Goal: Answer question/provide support: Share knowledge or assist other users

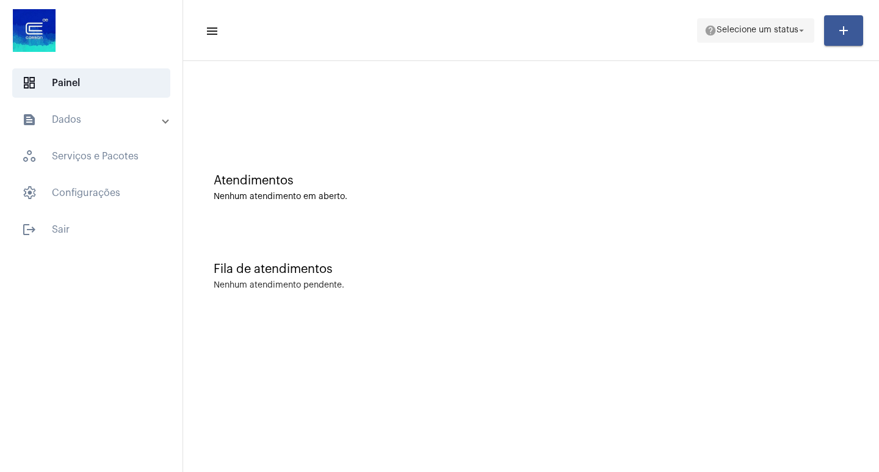
click at [789, 35] on span "help Selecione um status arrow_drop_down" at bounding box center [755, 30] width 102 height 22
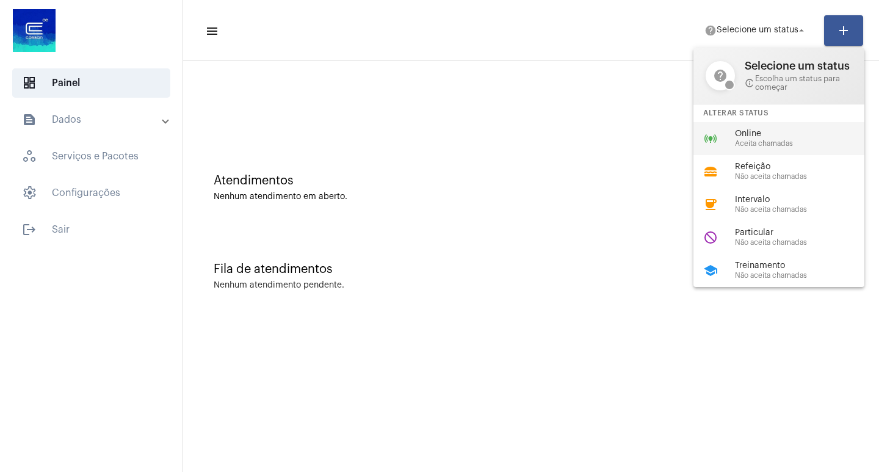
click at [768, 131] on span "Online" at bounding box center [804, 133] width 139 height 9
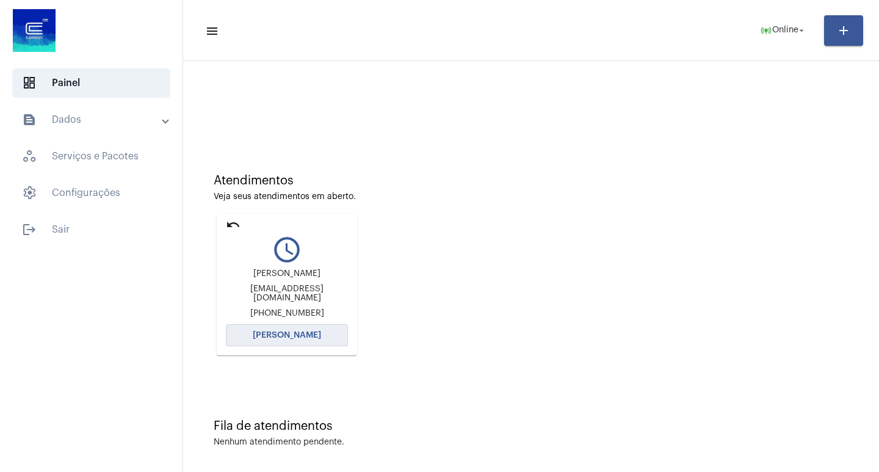
click at [304, 334] on span "[PERSON_NAME]" at bounding box center [287, 335] width 68 height 9
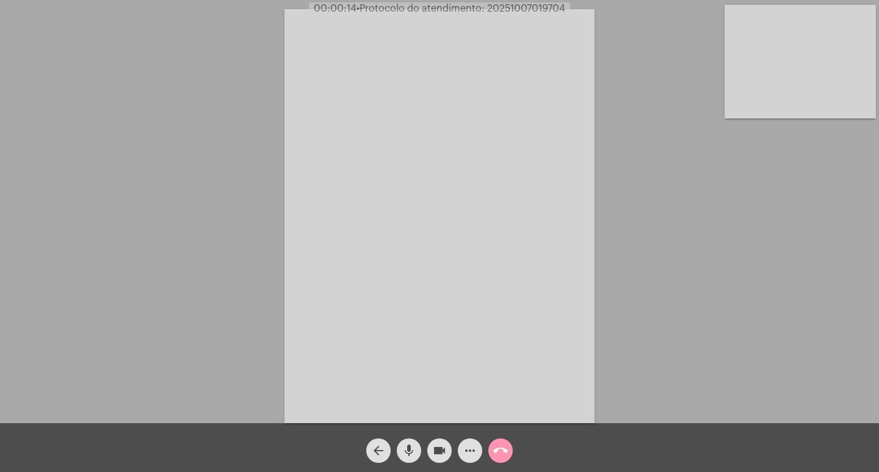
click at [508, 9] on span "• Protocolo do atendimento: 20251007019704" at bounding box center [460, 9] width 209 height 10
copy span "20251007019704"
click at [473, 454] on mat-icon "more_horiz" at bounding box center [469, 450] width 15 height 15
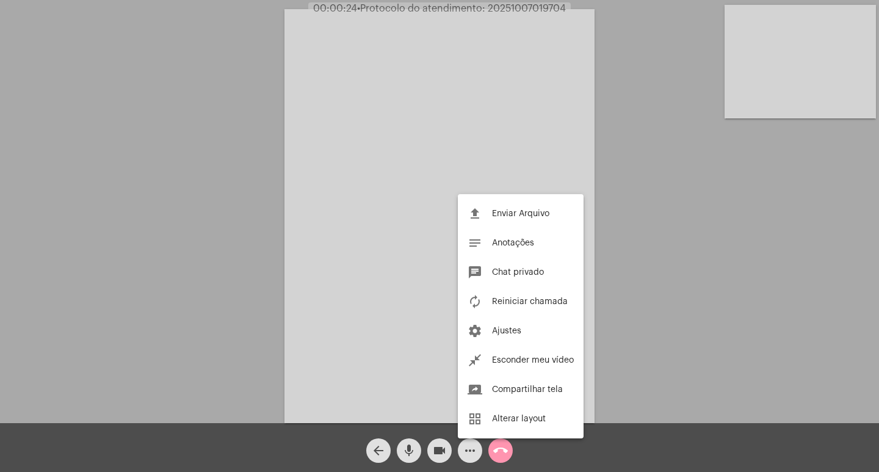
click at [638, 259] on div at bounding box center [439, 236] width 879 height 472
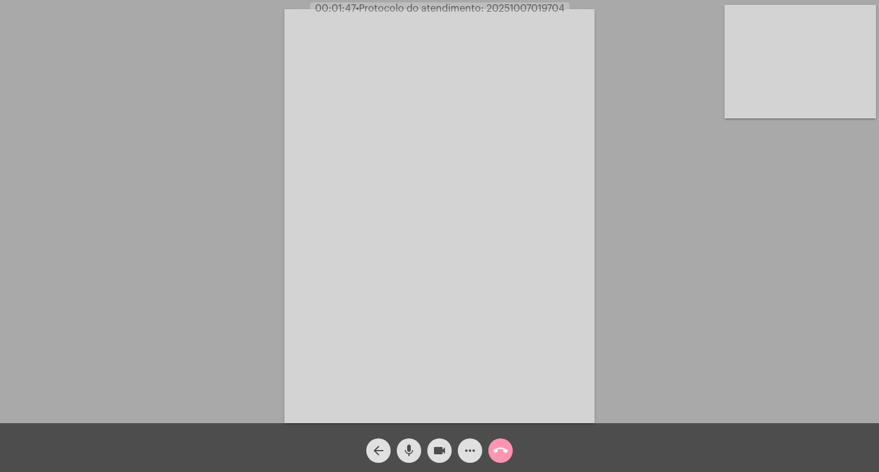
click at [403, 451] on mat-icon "mic" at bounding box center [408, 450] width 15 height 15
click at [414, 453] on mat-icon "mic_off" at bounding box center [408, 450] width 15 height 15
click at [409, 455] on mat-icon "mic" at bounding box center [408, 450] width 15 height 15
click at [410, 447] on mat-icon "mic_off" at bounding box center [408, 450] width 15 height 15
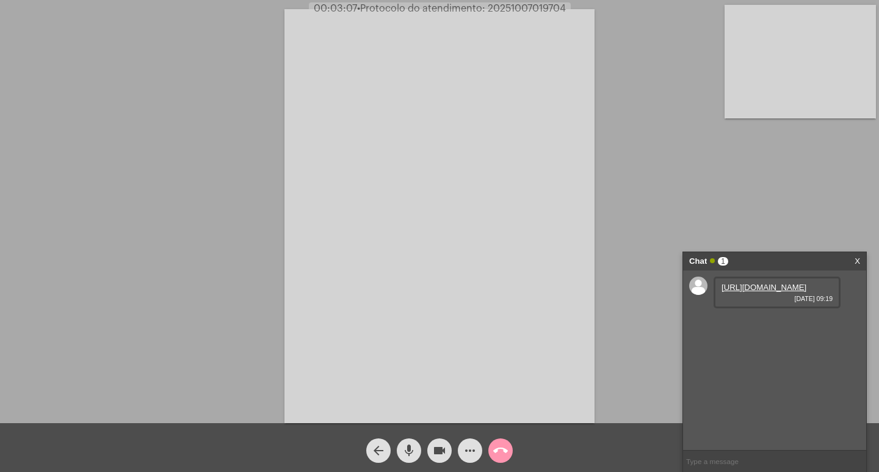
click at [745, 289] on link "[URL][DOMAIN_NAME]" at bounding box center [763, 286] width 85 height 9
click at [760, 326] on link "[URL][DOMAIN_NAME]" at bounding box center [763, 321] width 85 height 9
click at [786, 361] on link "[URL][DOMAIN_NAME]" at bounding box center [763, 356] width 85 height 9
click at [409, 445] on mat-icon "mic" at bounding box center [408, 450] width 15 height 15
click at [436, 451] on mat-icon "videocam" at bounding box center [439, 450] width 15 height 15
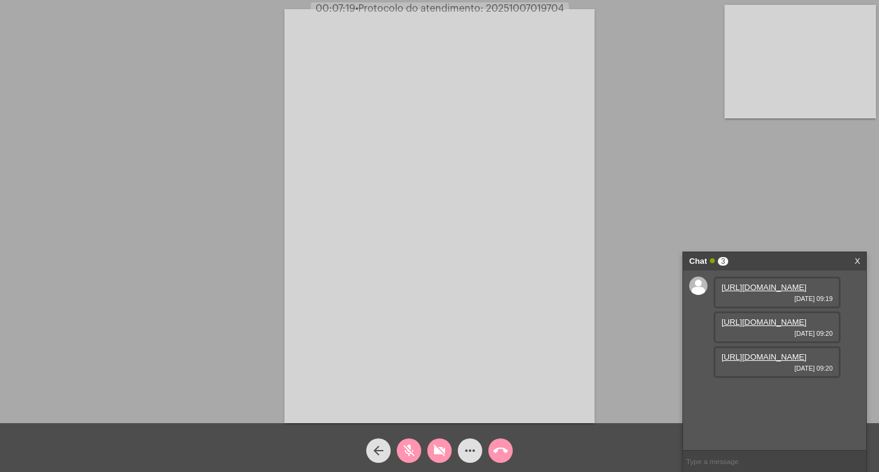
click at [412, 445] on mat-icon "mic_off" at bounding box center [408, 450] width 15 height 15
click at [445, 455] on mat-icon "videocam_off" at bounding box center [439, 450] width 15 height 15
click at [436, 452] on mat-icon "videocam" at bounding box center [439, 450] width 15 height 15
click at [413, 446] on mat-icon "mic" at bounding box center [408, 450] width 15 height 15
click at [412, 448] on mat-icon "mic_off" at bounding box center [408, 450] width 15 height 15
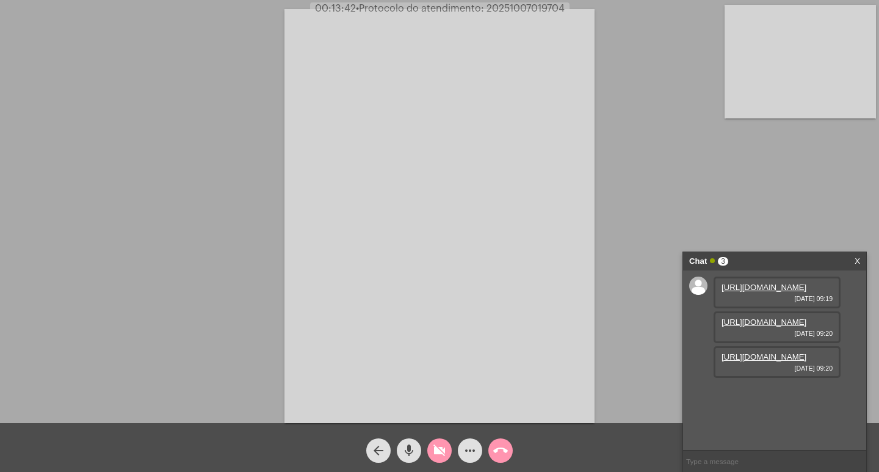
click at [437, 448] on mat-icon "videocam_off" at bounding box center [439, 450] width 15 height 15
click at [435, 449] on mat-icon "videocam" at bounding box center [439, 450] width 15 height 15
click at [436, 453] on mat-icon "videocam_off" at bounding box center [439, 450] width 15 height 15
click at [440, 449] on mat-icon "videocam" at bounding box center [439, 450] width 15 height 15
click at [407, 451] on mat-icon "mic" at bounding box center [408, 450] width 15 height 15
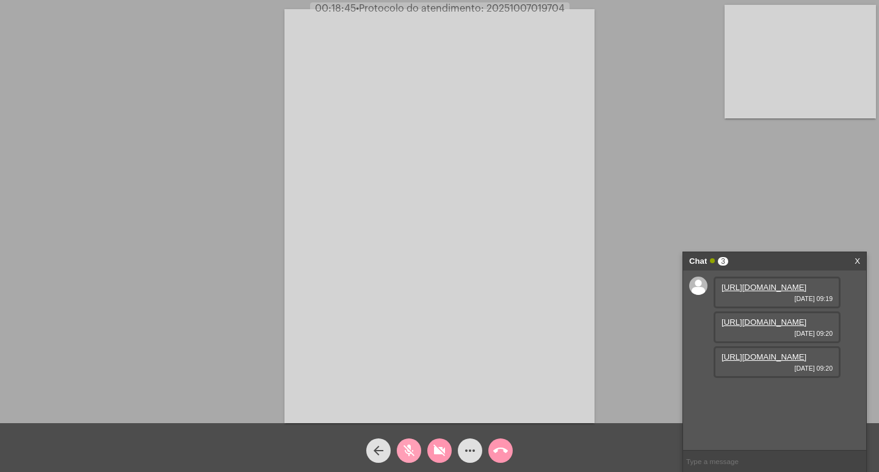
click at [408, 445] on mat-icon "mic_off" at bounding box center [408, 450] width 15 height 15
click at [435, 450] on mat-icon "videocam_off" at bounding box center [439, 450] width 15 height 15
click at [504, 8] on span "• Protocolo do atendimento: 20251007019704" at bounding box center [461, 9] width 209 height 10
copy span "20251007019704"
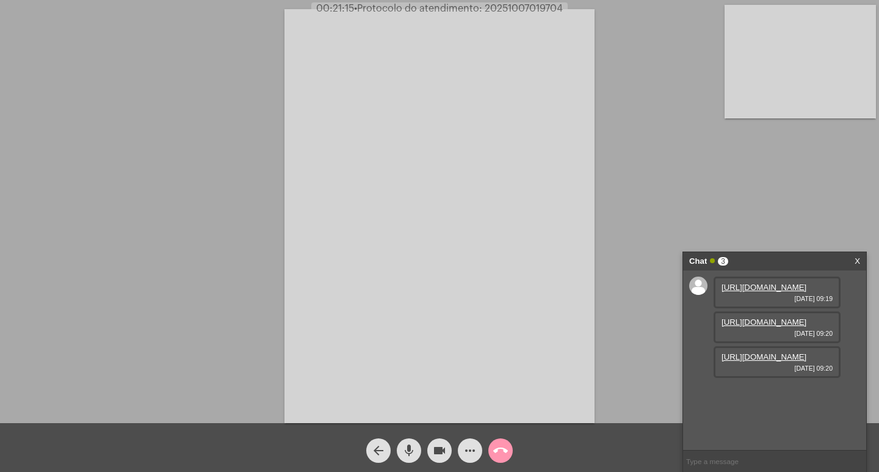
click at [439, 450] on mat-icon "videocam" at bounding box center [439, 450] width 15 height 15
click at [407, 452] on mat-icon "mic" at bounding box center [408, 450] width 15 height 15
click at [405, 444] on mat-icon "mic_off" at bounding box center [408, 450] width 15 height 15
click at [438, 453] on mat-icon "videocam_off" at bounding box center [439, 450] width 15 height 15
click at [409, 448] on mat-icon "mic" at bounding box center [408, 450] width 15 height 15
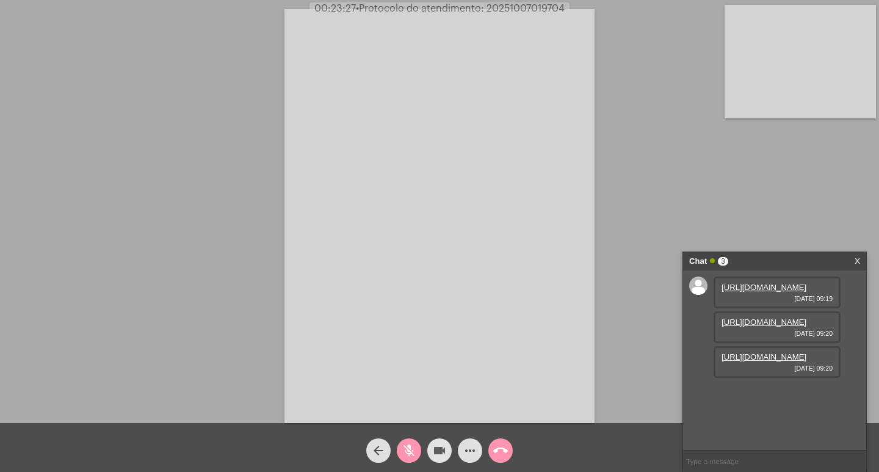
drag, startPoint x: 444, startPoint y: 451, endPoint x: 427, endPoint y: 412, distance: 43.2
click at [445, 451] on mat-icon "videocam" at bounding box center [439, 450] width 15 height 15
click at [400, 450] on button "mic_off" at bounding box center [409, 450] width 24 height 24
click at [411, 447] on mat-icon "mic" at bounding box center [408, 450] width 15 height 15
click at [405, 448] on mat-icon "mic_off" at bounding box center [408, 450] width 15 height 15
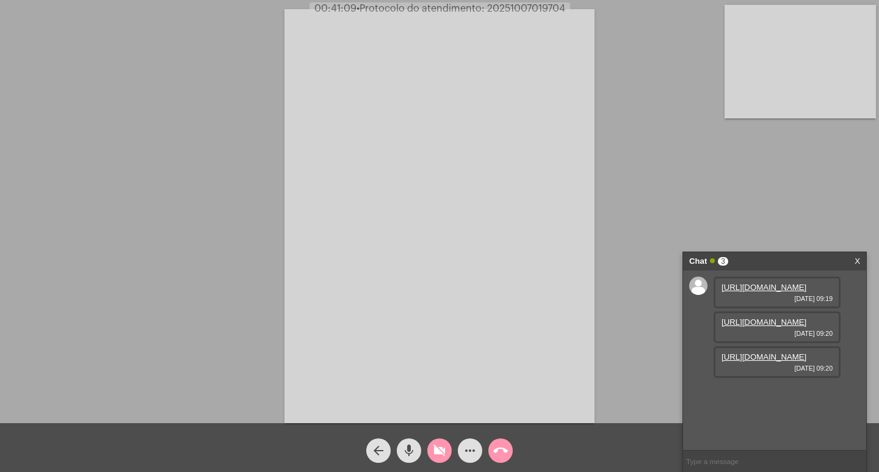
click at [415, 451] on mat-icon "mic" at bounding box center [408, 450] width 15 height 15
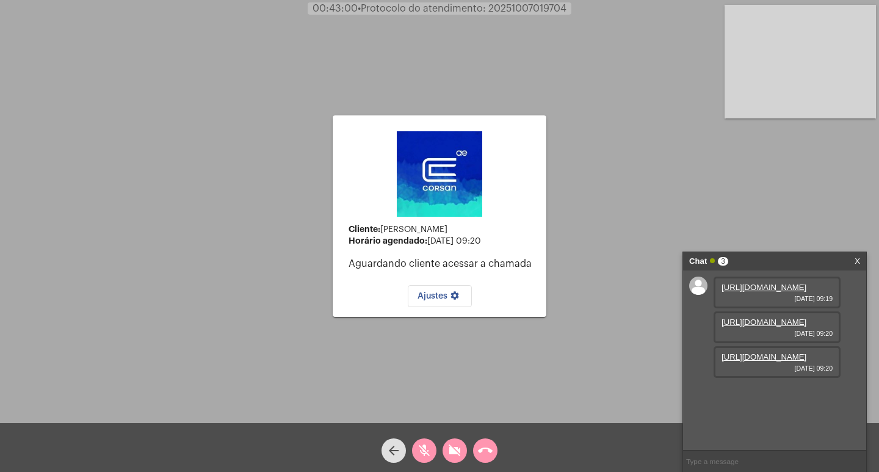
click at [425, 455] on mat-icon "mic_off" at bounding box center [424, 450] width 15 height 15
click at [452, 450] on mat-icon "videocam_off" at bounding box center [454, 450] width 15 height 15
copy span "20251007019704"
click at [721, 461] on input "text" at bounding box center [774, 460] width 183 height 21
paste input "20251007019704"
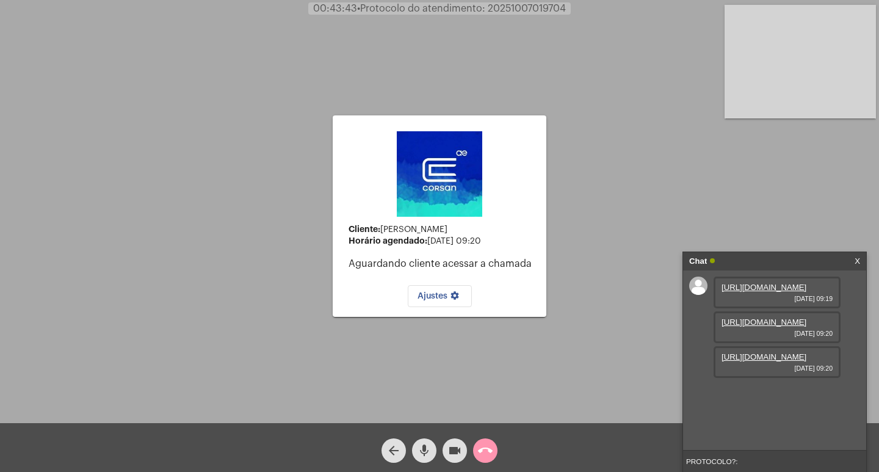
type input "PROTOCOLO?: 20251007019704"
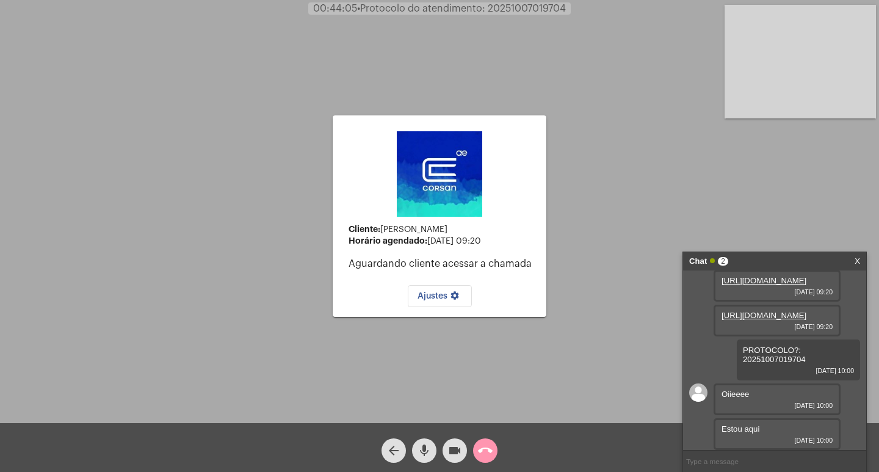
scroll to position [124, 0]
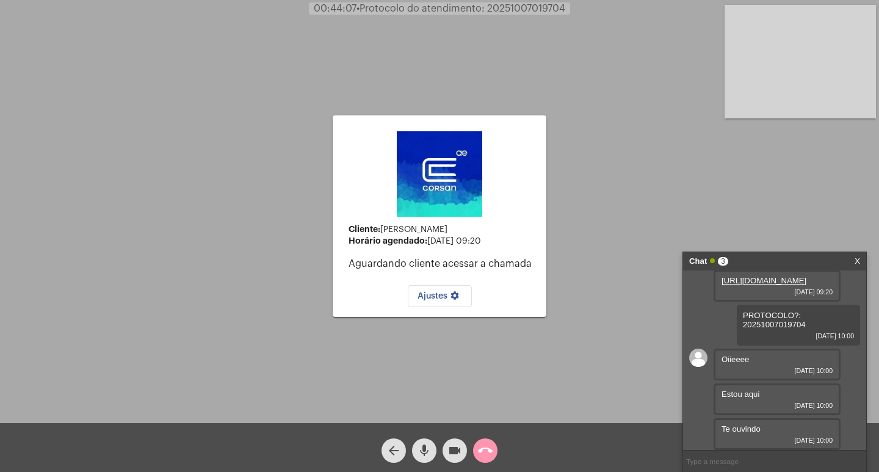
click at [675, 189] on div "Cliente: [PERSON_NAME] agendado: [DATE] 09:20 Aguardando cliente acessar a cham…" at bounding box center [439, 214] width 876 height 423
click at [728, 459] on input "text" at bounding box center [774, 460] width 183 height 21
type input "OK... PENSEI QUE TINHA CAIDO"
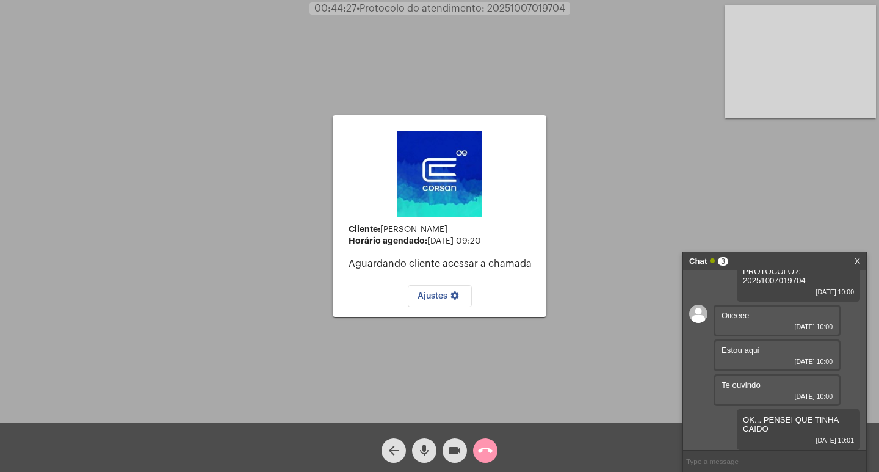
click at [420, 447] on mat-icon "mic" at bounding box center [424, 450] width 15 height 15
click at [452, 444] on mat-icon "videocam" at bounding box center [454, 450] width 15 height 15
click at [425, 449] on mat-icon "mic_off" at bounding box center [424, 450] width 15 height 15
click at [451, 452] on mat-icon "videocam_off" at bounding box center [454, 450] width 15 height 15
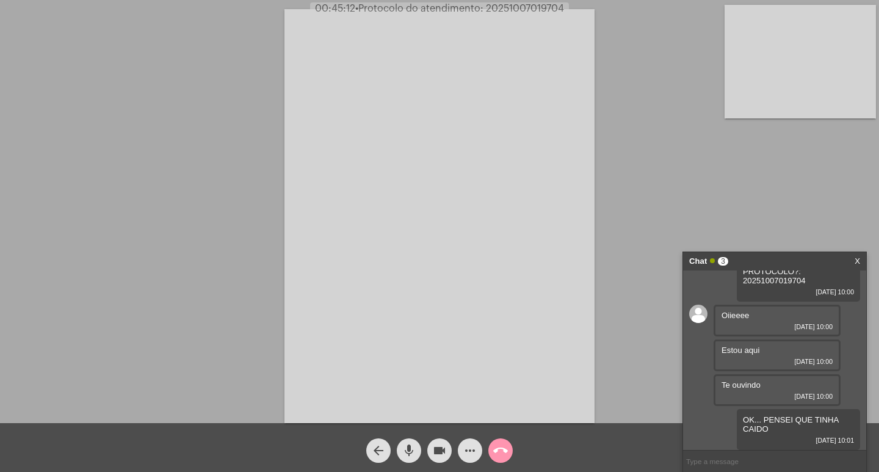
scroll to position [237, 0]
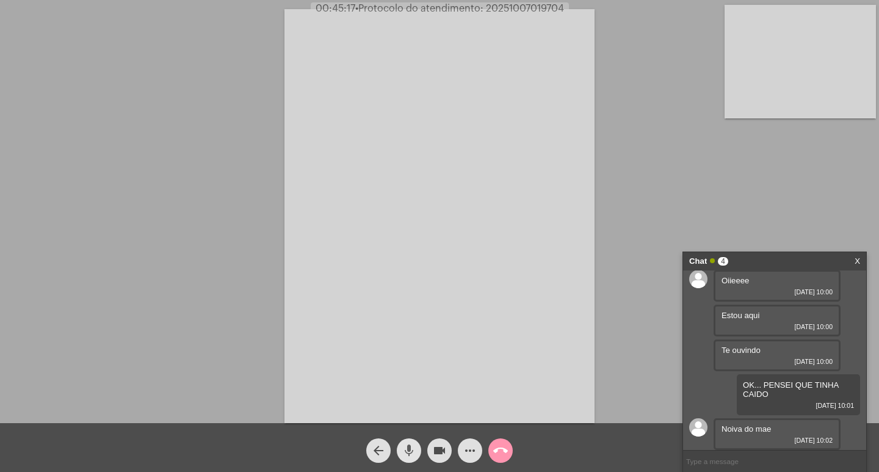
click at [406, 447] on mat-icon "mic" at bounding box center [408, 450] width 15 height 15
click at [409, 452] on mat-icon "mic_off" at bounding box center [408, 450] width 15 height 15
click at [408, 453] on mat-icon "mic" at bounding box center [408, 450] width 15 height 15
click at [409, 446] on mat-icon "mic_off" at bounding box center [408, 450] width 15 height 15
click at [442, 446] on mat-icon "videocam" at bounding box center [439, 450] width 15 height 15
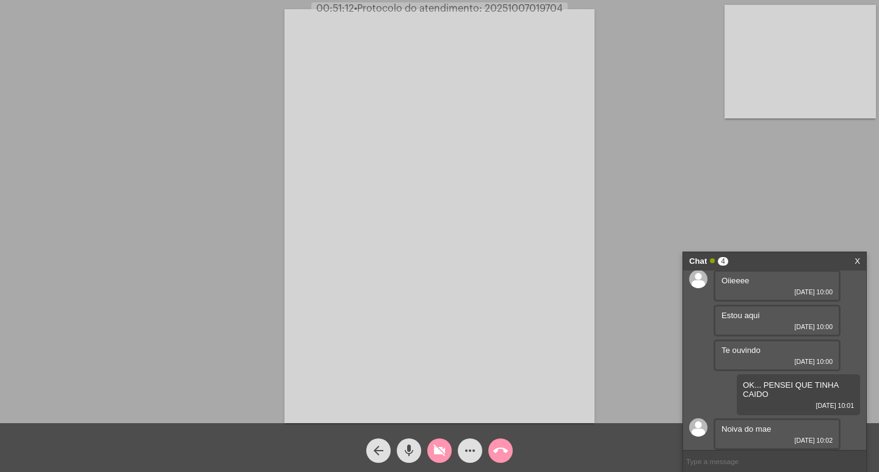
click at [406, 449] on mat-icon "mic" at bounding box center [408, 450] width 15 height 15
click at [508, 450] on button "call_end" at bounding box center [500, 450] width 24 height 24
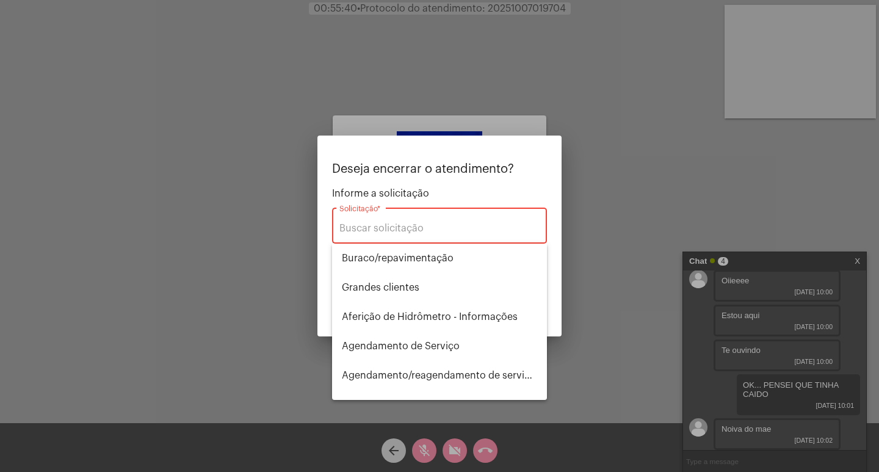
click at [402, 226] on input "Solicitação *" at bounding box center [439, 228] width 200 height 11
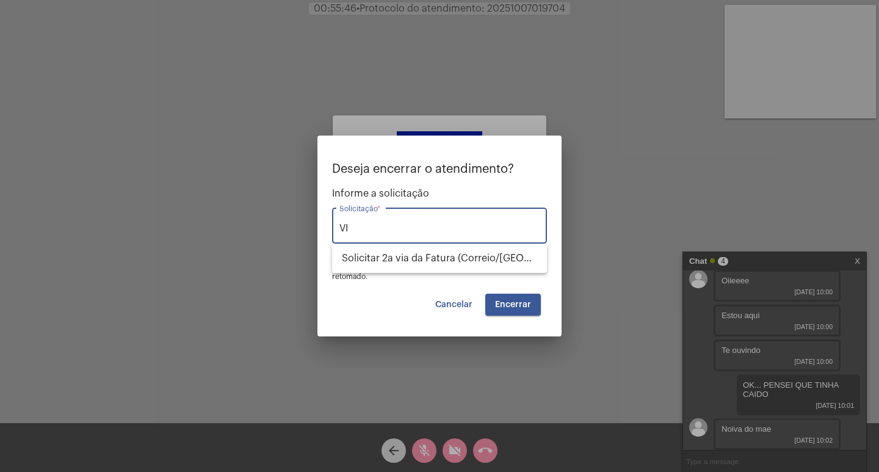
type input "V"
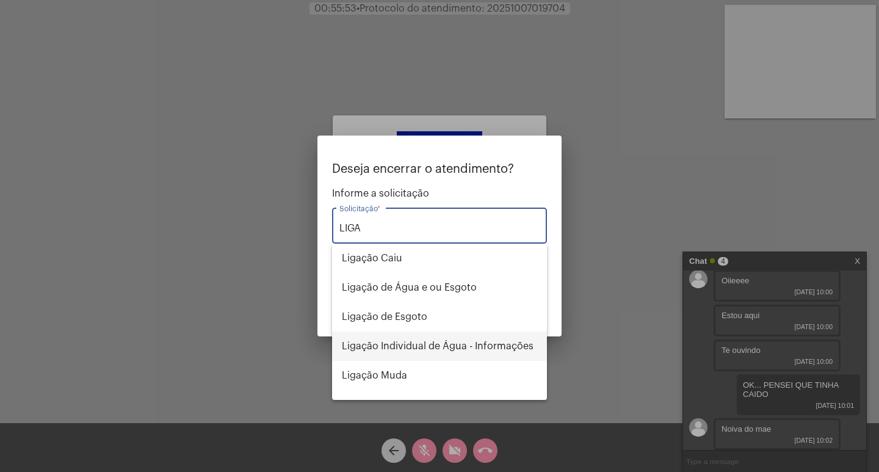
click at [383, 346] on span "Ligação Individual de Água - Informações" at bounding box center [439, 345] width 195 height 29
type input "Ligação Individual de Água - Informações"
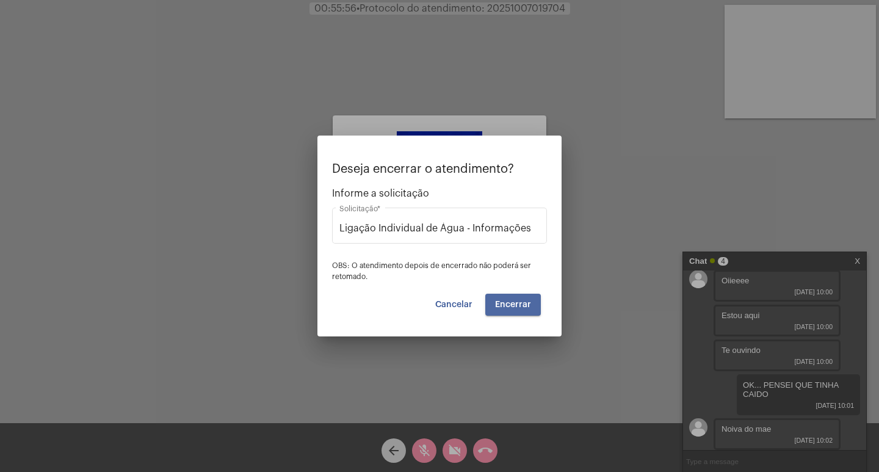
click at [515, 299] on button "Encerrar" at bounding box center [513, 304] width 56 height 22
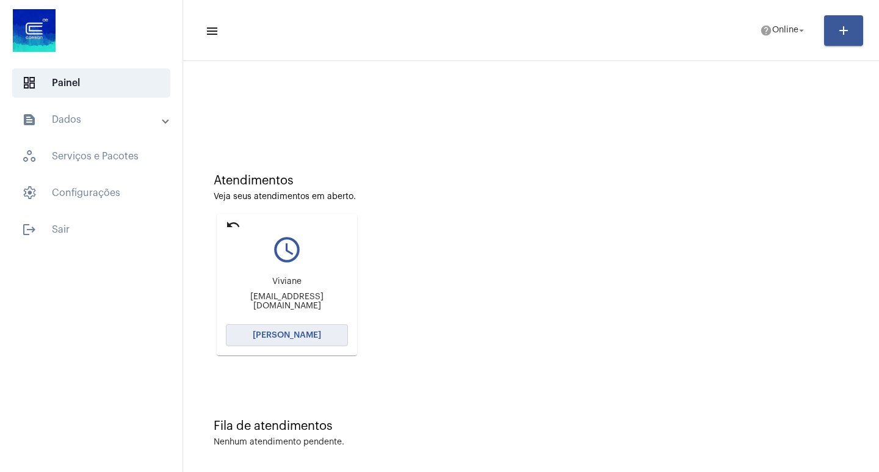
click at [303, 334] on span "[PERSON_NAME]" at bounding box center [287, 335] width 68 height 9
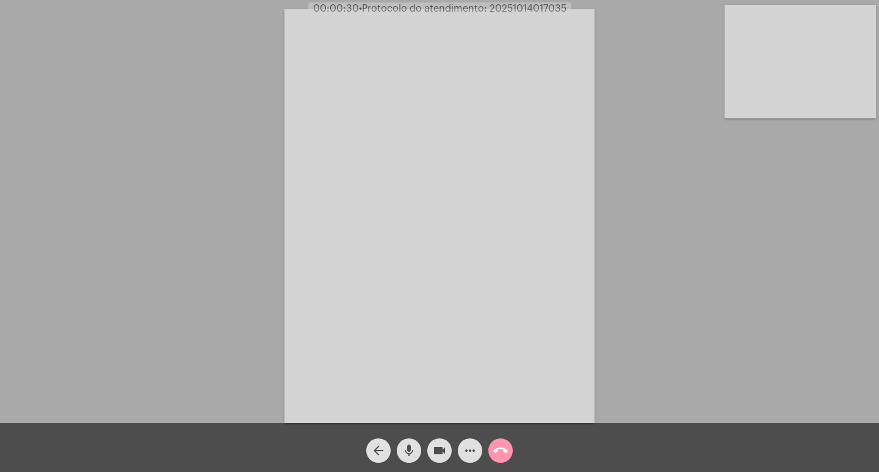
click at [405, 443] on mat-icon "mic" at bounding box center [408, 450] width 15 height 15
click at [404, 452] on mat-icon "mic_off" at bounding box center [408, 450] width 15 height 15
click at [413, 445] on mat-icon "mic" at bounding box center [408, 450] width 15 height 15
click at [403, 453] on mat-icon "mic_off" at bounding box center [408, 450] width 15 height 15
click at [412, 450] on mat-icon "mic" at bounding box center [408, 450] width 15 height 15
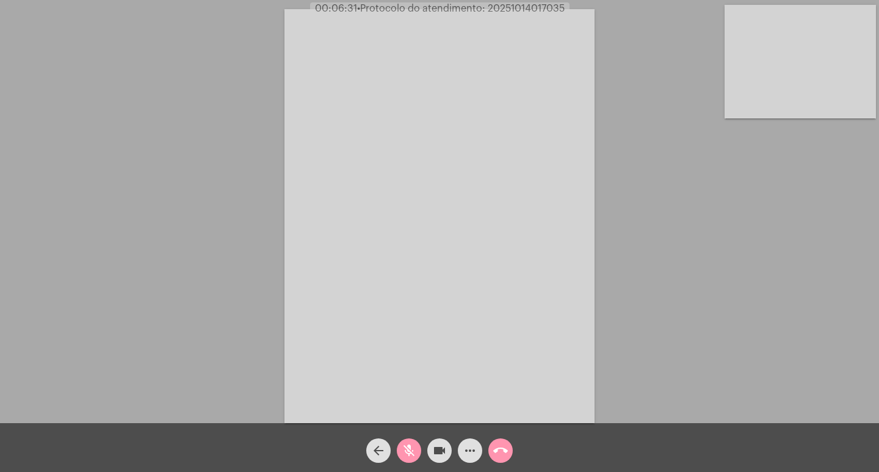
click at [409, 449] on mat-icon "mic_off" at bounding box center [408, 450] width 15 height 15
click at [439, 451] on mat-icon "videocam" at bounding box center [439, 450] width 15 height 15
click at [414, 451] on mat-icon "mic" at bounding box center [408, 450] width 15 height 15
click at [408, 447] on mat-icon "mic_off" at bounding box center [408, 450] width 15 height 15
click at [442, 453] on mat-icon "videocam_off" at bounding box center [439, 450] width 15 height 15
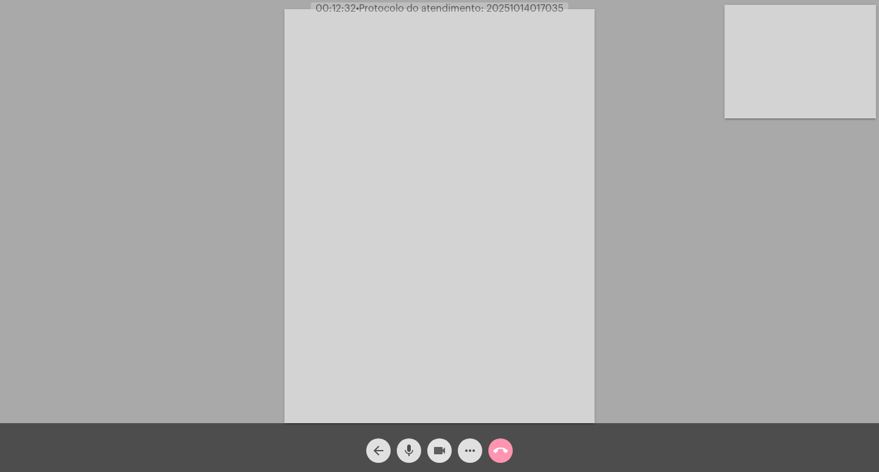
click at [445, 446] on mat-icon "videocam" at bounding box center [439, 450] width 15 height 15
click at [404, 445] on mat-icon "mic" at bounding box center [408, 450] width 15 height 15
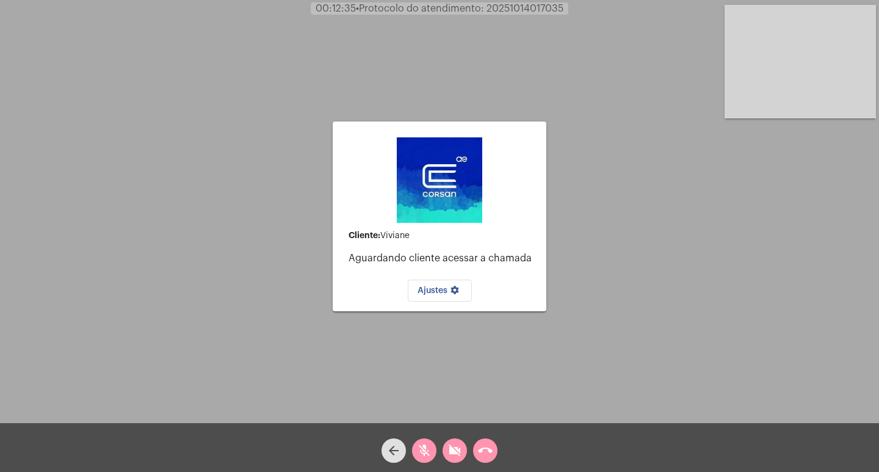
click at [487, 451] on mat-icon "call_end" at bounding box center [485, 450] width 15 height 15
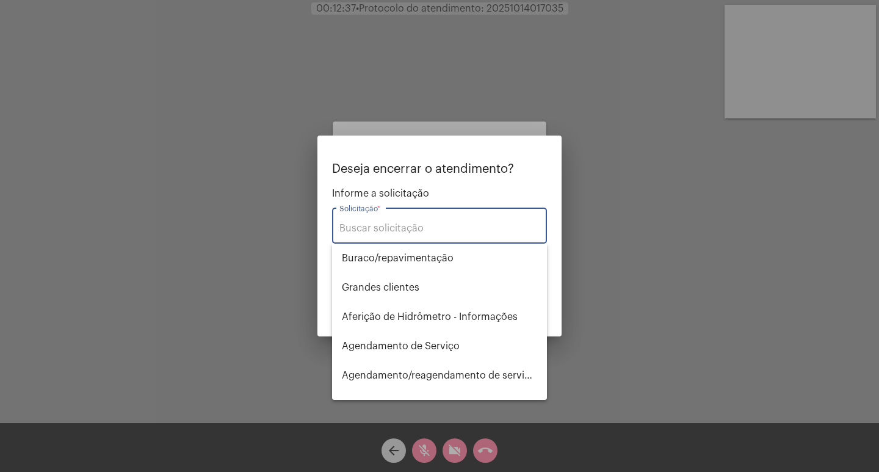
click at [395, 228] on input "Solicitação *" at bounding box center [439, 228] width 200 height 11
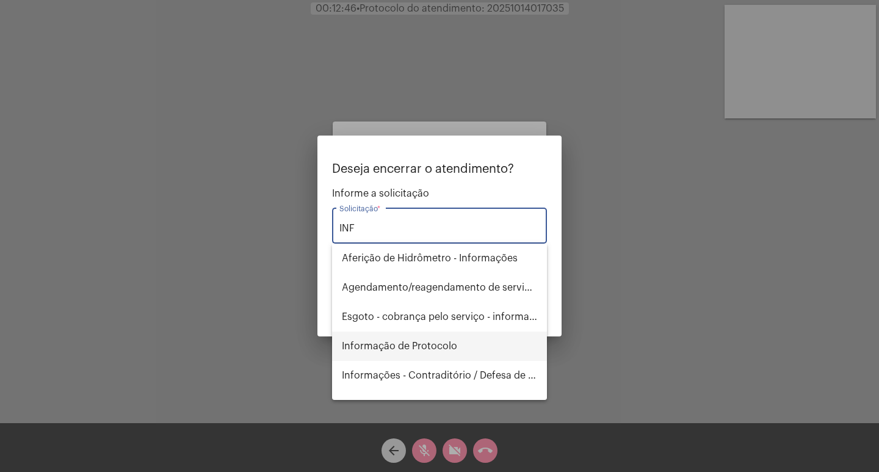
click at [430, 344] on span "Informação de Protocolo" at bounding box center [439, 345] width 195 height 29
type input "Informação de Protocolo"
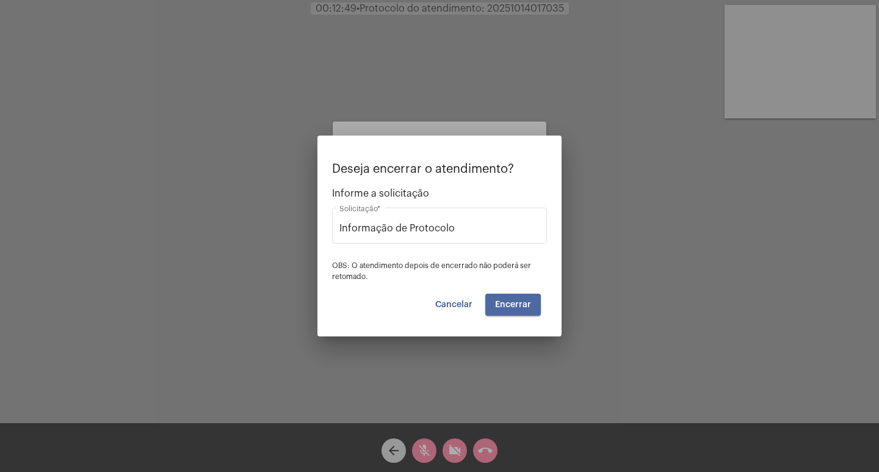
click at [514, 309] on button "Encerrar" at bounding box center [513, 304] width 56 height 22
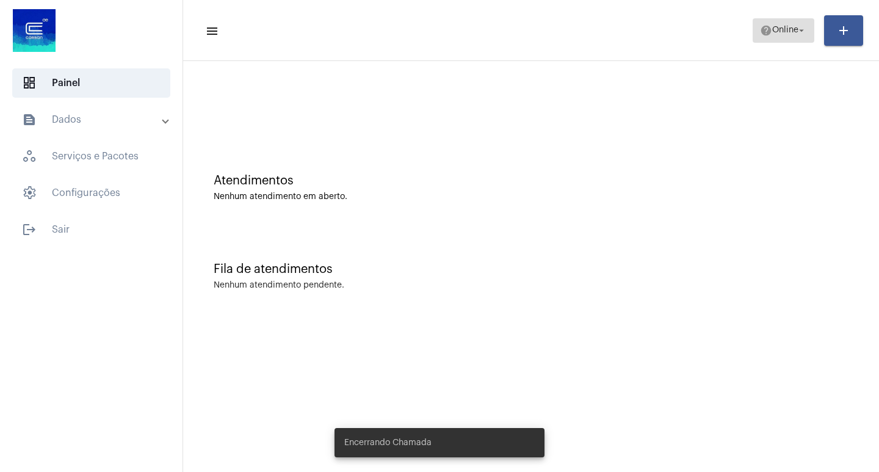
click at [772, 26] on span "Online" at bounding box center [785, 30] width 26 height 9
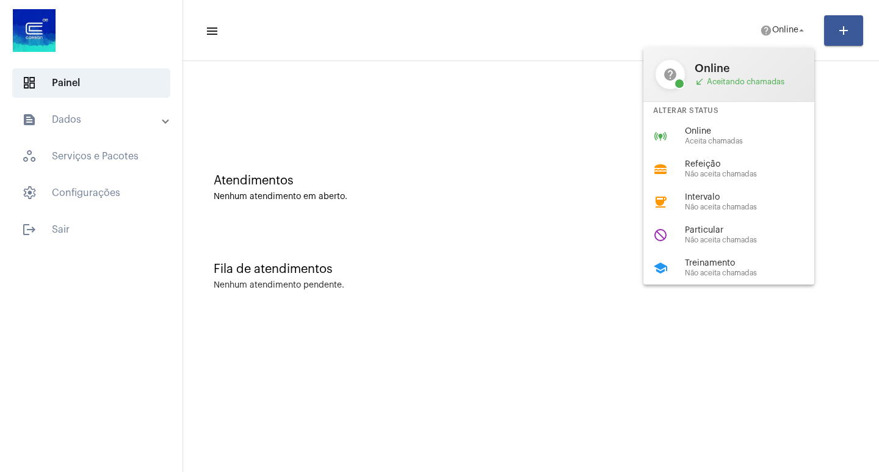
click at [702, 259] on span "Treinamento" at bounding box center [754, 263] width 139 height 9
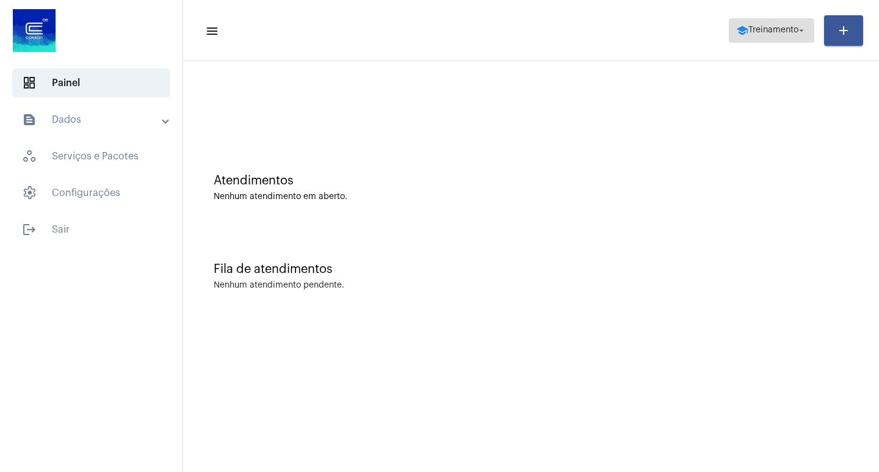
click at [779, 29] on span "Treinamento" at bounding box center [773, 30] width 50 height 9
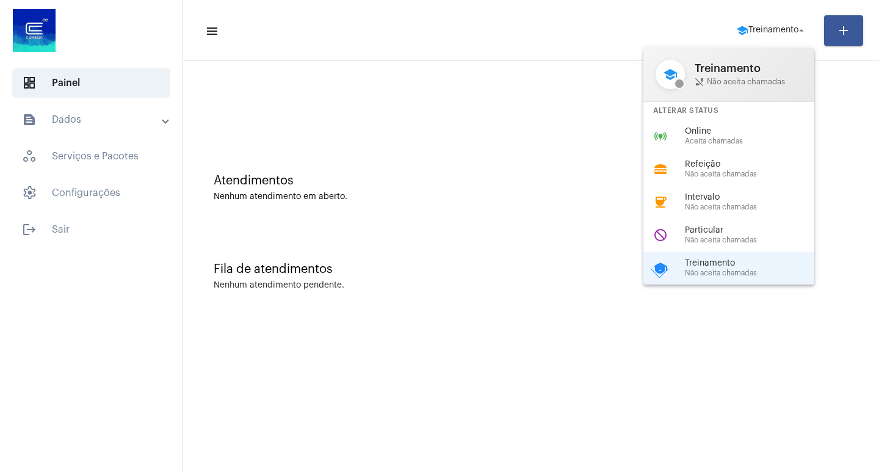
click at [735, 131] on span "Online" at bounding box center [754, 131] width 139 height 9
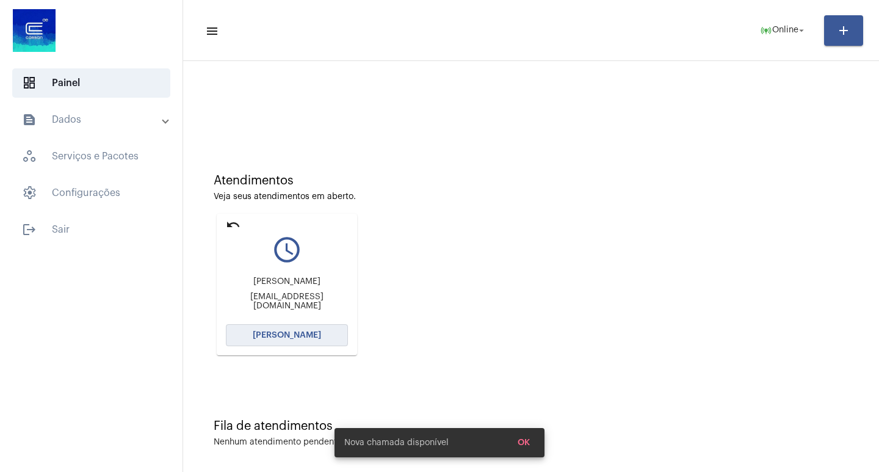
click at [279, 332] on span "[PERSON_NAME]" at bounding box center [287, 335] width 68 height 9
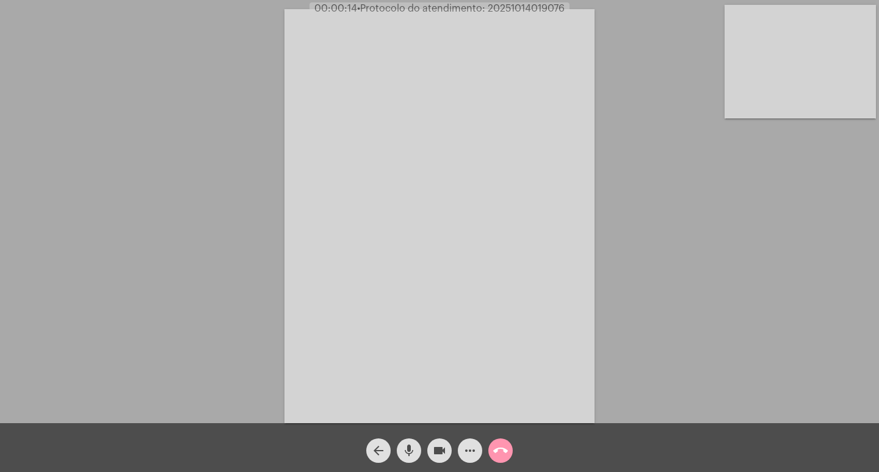
click at [512, 7] on span "• Protocolo do atendimento: 20251014019076" at bounding box center [460, 9] width 207 height 10
copy span "20251014019076"
click at [462, 453] on mat-icon "more_horiz" at bounding box center [469, 450] width 15 height 15
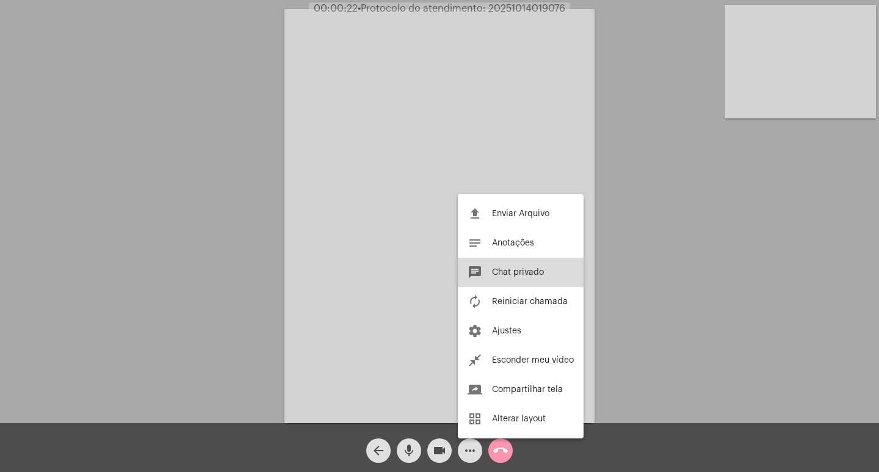
click at [543, 271] on span "Chat privado" at bounding box center [518, 272] width 52 height 9
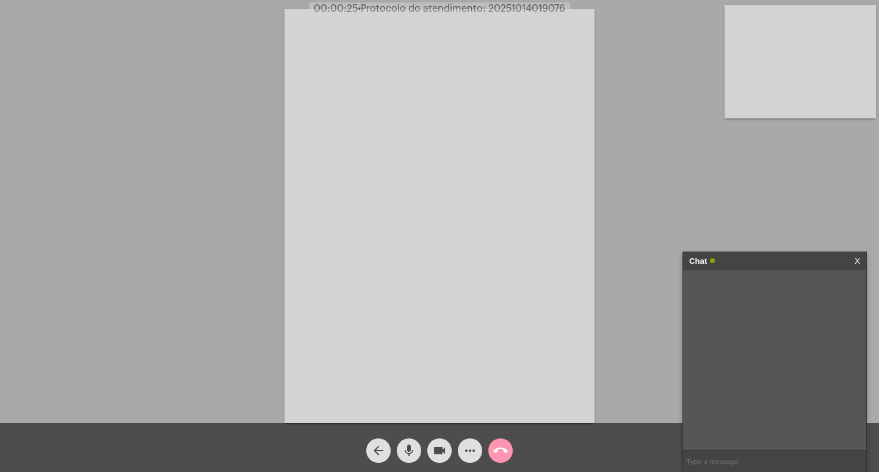
click at [746, 459] on input "text" at bounding box center [774, 460] width 183 height 21
paste input "20251014019076"
type input "PROTOCOLO: 20251014019076"
click at [411, 447] on mat-icon "mic" at bounding box center [408, 450] width 15 height 15
click at [408, 450] on mat-icon "mic_off" at bounding box center [408, 450] width 15 height 15
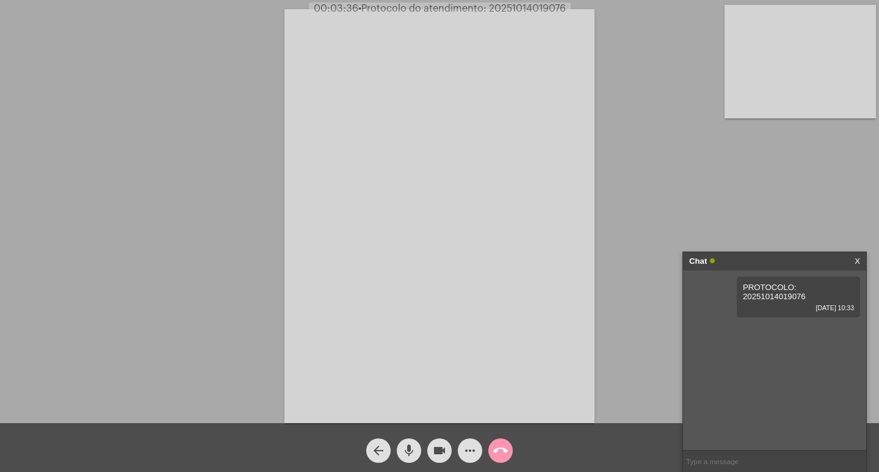
drag, startPoint x: 412, startPoint y: 449, endPoint x: 353, endPoint y: 8, distance: 445.1
click at [412, 448] on mat-icon "mic" at bounding box center [408, 450] width 15 height 15
click at [410, 451] on mat-icon "mic_off" at bounding box center [408, 450] width 15 height 15
click at [404, 448] on mat-icon "mic" at bounding box center [408, 450] width 15 height 15
click at [413, 447] on mat-icon "mic_off" at bounding box center [408, 450] width 15 height 15
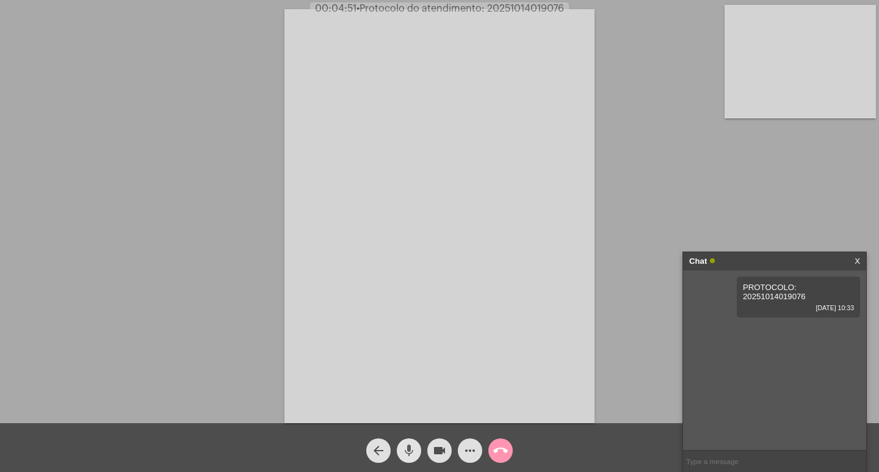
click at [403, 450] on mat-icon "mic" at bounding box center [408, 450] width 15 height 15
click at [409, 451] on mat-icon "mic_off" at bounding box center [408, 450] width 15 height 15
click at [409, 451] on mat-icon "mic" at bounding box center [408, 450] width 15 height 15
click at [439, 451] on mat-icon "videocam" at bounding box center [439, 450] width 15 height 15
click at [444, 450] on mat-icon "videocam_off" at bounding box center [439, 450] width 15 height 15
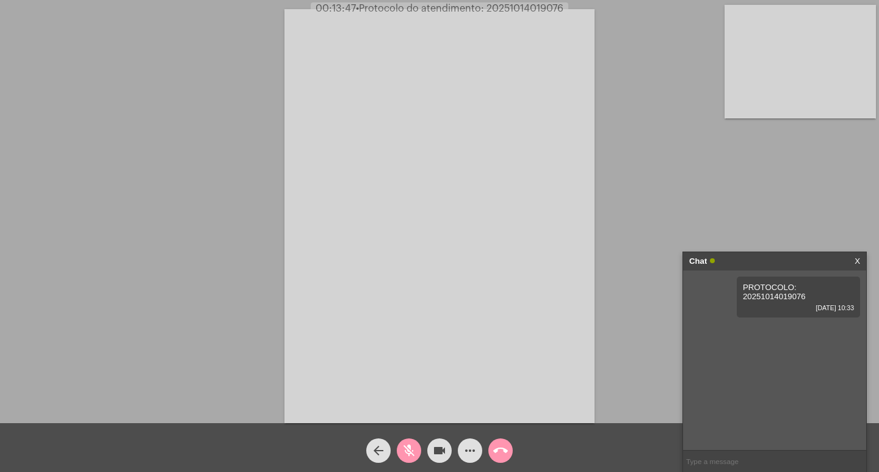
click at [406, 447] on mat-icon "mic_off" at bounding box center [408, 450] width 15 height 15
click at [405, 445] on mat-icon "mic" at bounding box center [408, 450] width 15 height 15
click at [394, 449] on div "mic_off" at bounding box center [409, 447] width 31 height 31
click at [468, 451] on mat-icon "more_horiz" at bounding box center [469, 450] width 15 height 15
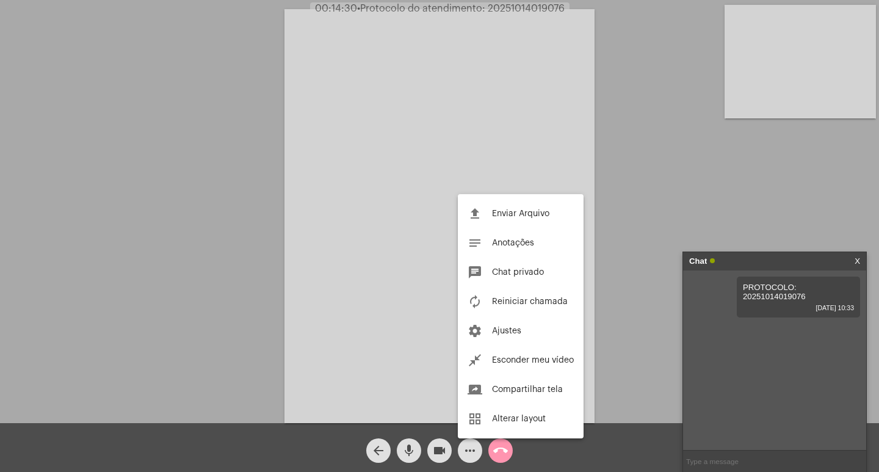
click at [617, 197] on div at bounding box center [439, 236] width 879 height 472
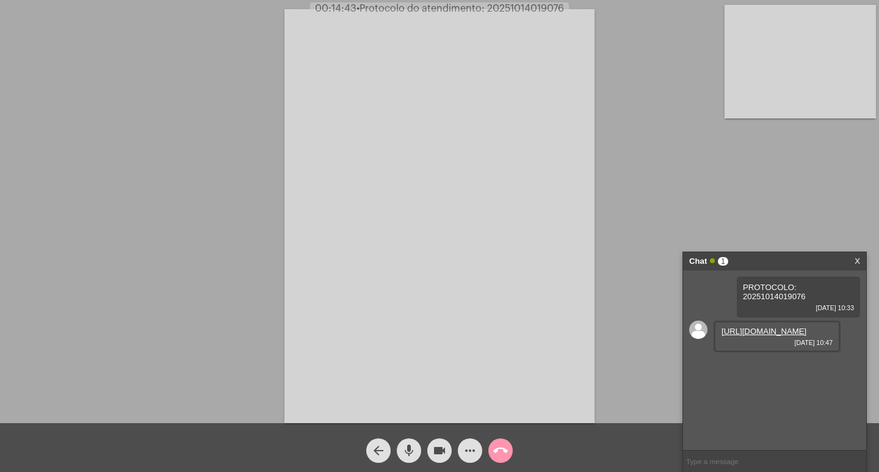
click at [768, 336] on link "[URL][DOMAIN_NAME]" at bounding box center [763, 330] width 85 height 9
click at [438, 451] on mat-icon "videocam" at bounding box center [439, 450] width 15 height 15
click at [413, 451] on mat-icon "mic" at bounding box center [408, 450] width 15 height 15
click at [438, 458] on mat-icon "videocam_off" at bounding box center [439, 450] width 15 height 15
click at [410, 453] on mat-icon "mic_off" at bounding box center [408, 450] width 15 height 15
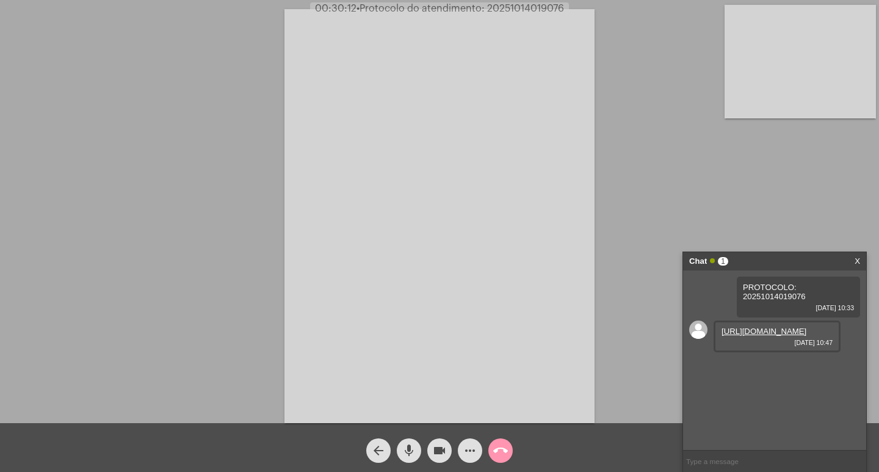
click at [511, 6] on span "• Protocolo do atendimento: 20251014019076" at bounding box center [459, 9] width 207 height 10
copy span "20251014019076"
click at [409, 447] on mat-icon "mic" at bounding box center [408, 450] width 15 height 15
click at [412, 442] on span "mic_off" at bounding box center [408, 450] width 15 height 24
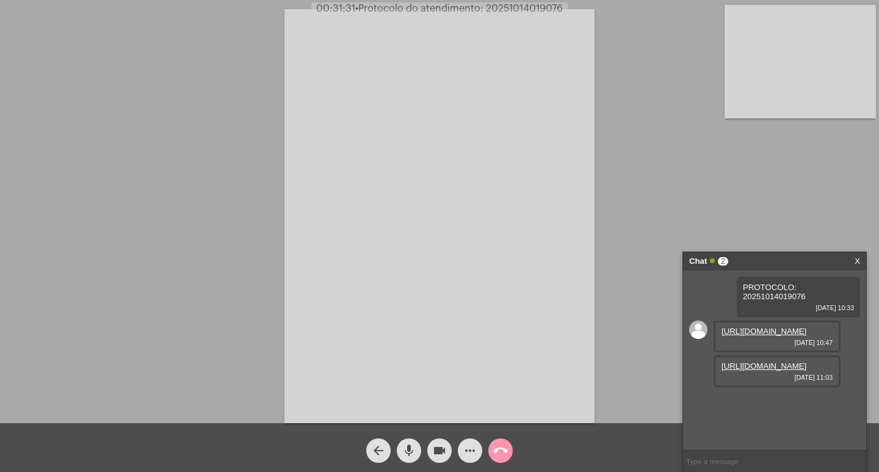
click at [749, 370] on link "[URL][DOMAIN_NAME]" at bounding box center [763, 365] width 85 height 9
click at [777, 405] on link "[URL][DOMAIN_NAME]" at bounding box center [763, 400] width 85 height 9
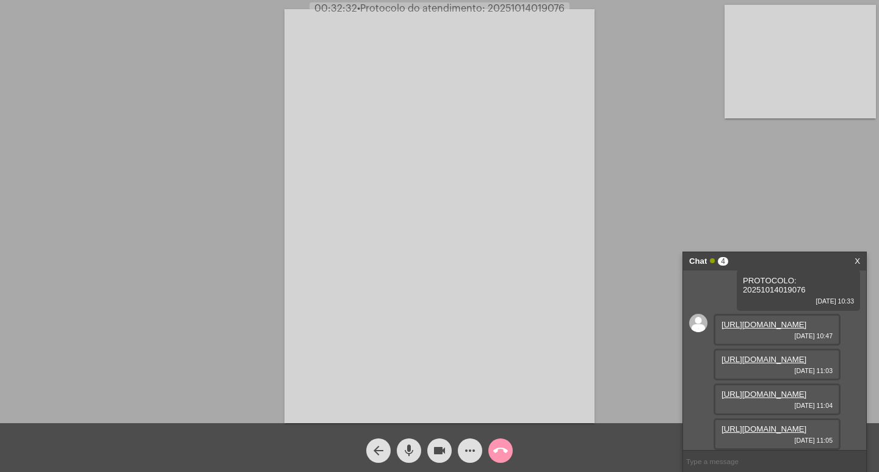
scroll to position [117, 0]
click at [766, 424] on link "[URL][DOMAIN_NAME]" at bounding box center [763, 428] width 85 height 9
click at [758, 424] on link "[URL][DOMAIN_NAME]" at bounding box center [763, 428] width 85 height 9
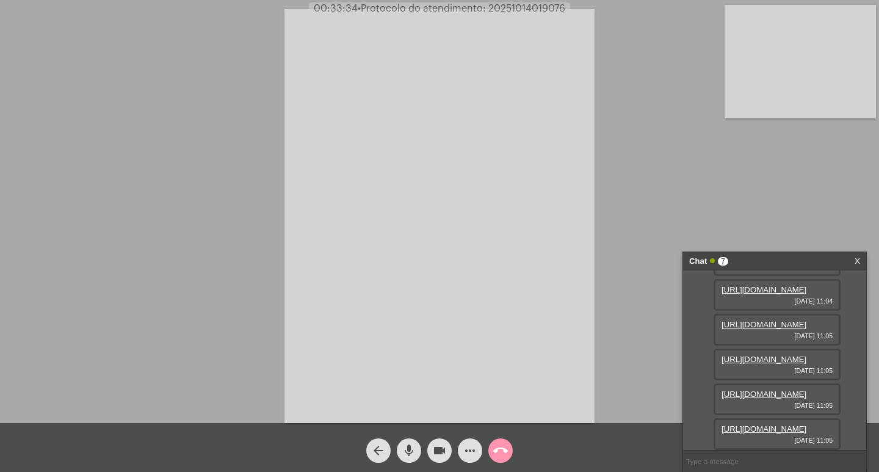
click at [761, 424] on link "[URL][DOMAIN_NAME]" at bounding box center [763, 428] width 85 height 9
click at [405, 453] on mat-icon "mic" at bounding box center [408, 450] width 15 height 15
click at [413, 451] on mat-icon "mic_off" at bounding box center [408, 450] width 15 height 15
click at [771, 424] on link "[URL][DOMAIN_NAME]" at bounding box center [763, 428] width 85 height 9
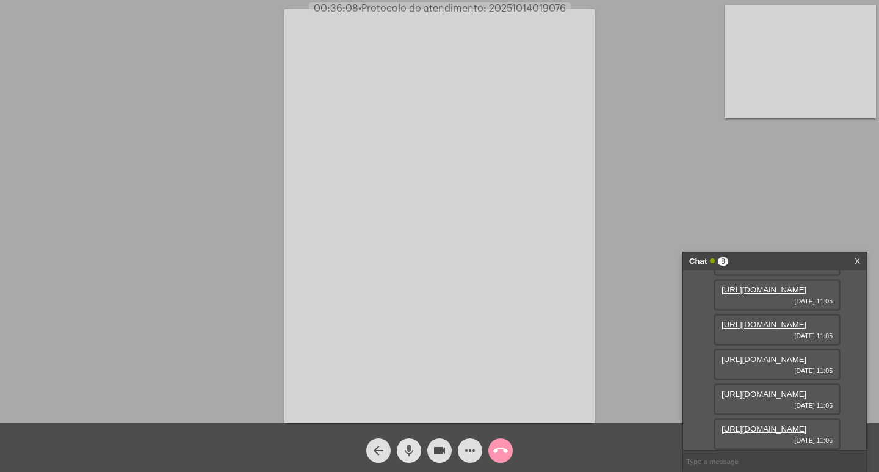
click at [401, 439] on span "mic" at bounding box center [408, 450] width 15 height 24
click at [412, 449] on mat-icon "mic_off" at bounding box center [408, 450] width 15 height 15
click at [522, 5] on span "• Protocolo do atendimento: 20251014019076" at bounding box center [459, 9] width 207 height 10
click at [522, 5] on span "• Protocolo do atendimento: 20251014019076" at bounding box center [461, 9] width 207 height 10
click at [439, 449] on mat-icon "videocam" at bounding box center [439, 450] width 15 height 15
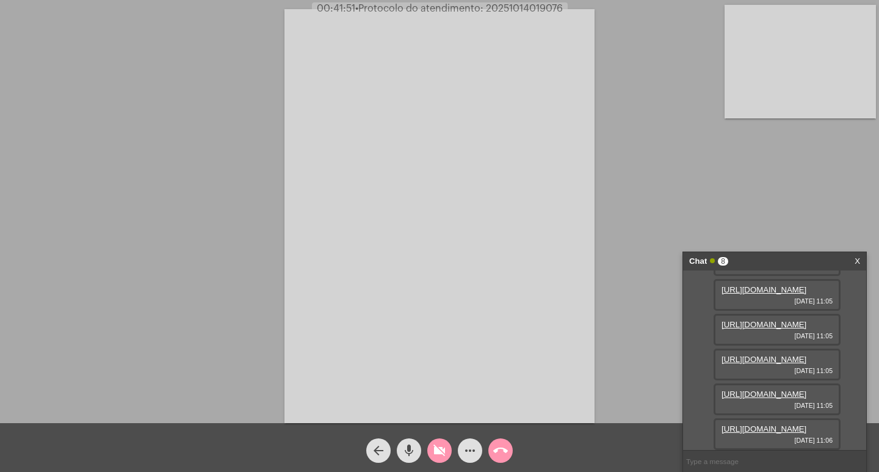
click at [413, 450] on mat-icon "mic" at bounding box center [408, 450] width 15 height 15
click at [499, 453] on mat-icon "call_end" at bounding box center [500, 450] width 15 height 15
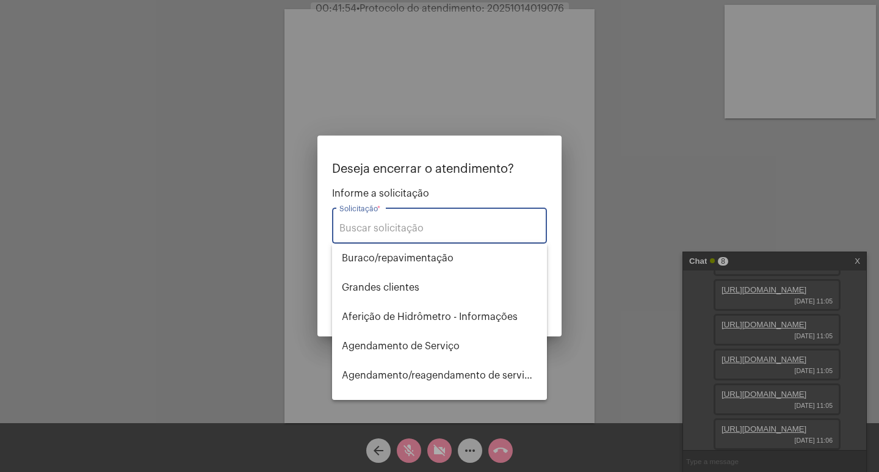
click at [448, 226] on input "Solicitação *" at bounding box center [439, 228] width 200 height 11
type input "R"
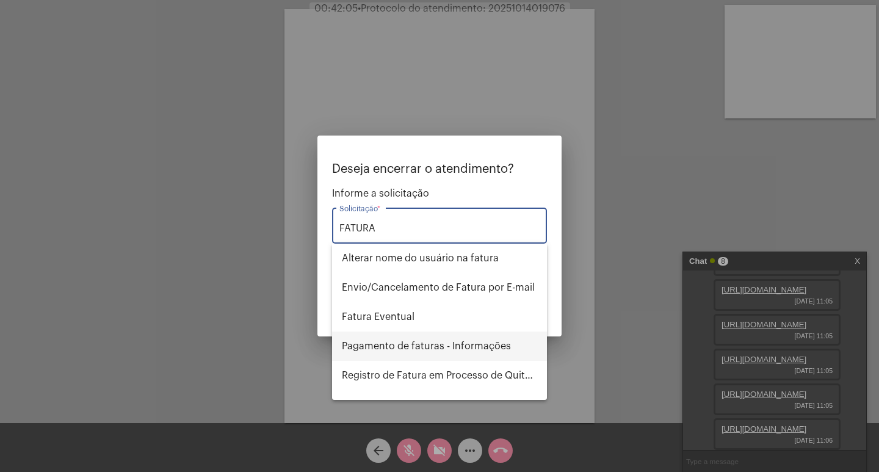
click at [392, 344] on span "Pagamento de faturas - Informações" at bounding box center [439, 345] width 195 height 29
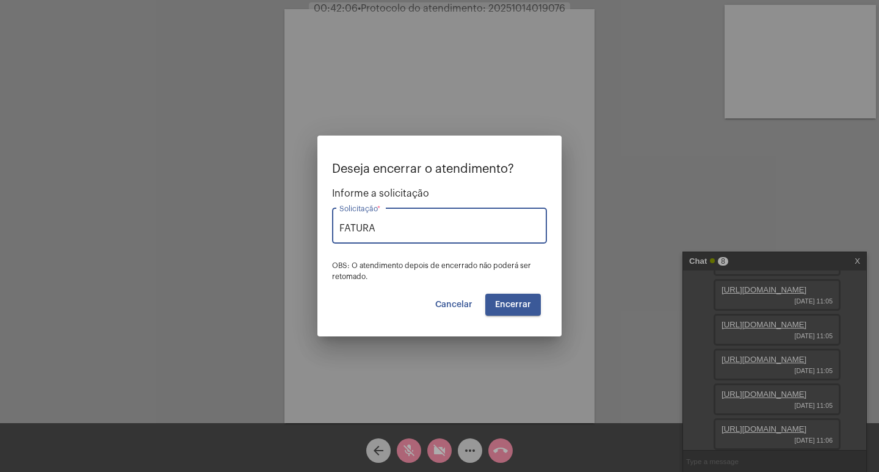
type input "Pagamento de faturas - Informações"
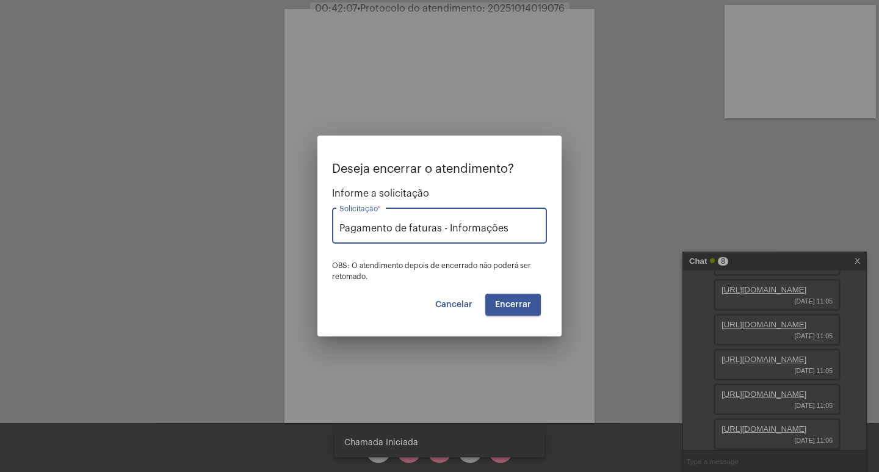
click at [521, 305] on span "Encerrar" at bounding box center [513, 304] width 36 height 9
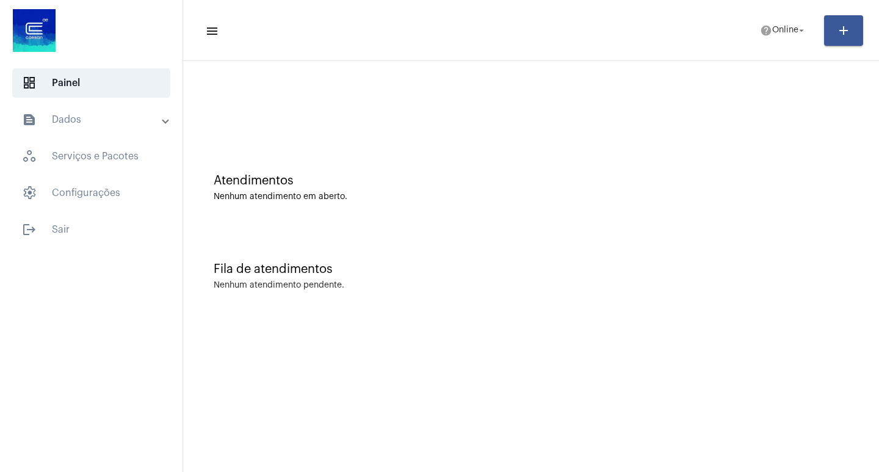
click at [142, 121] on mat-panel-title "text_snippet_outlined Dados" at bounding box center [92, 119] width 141 height 15
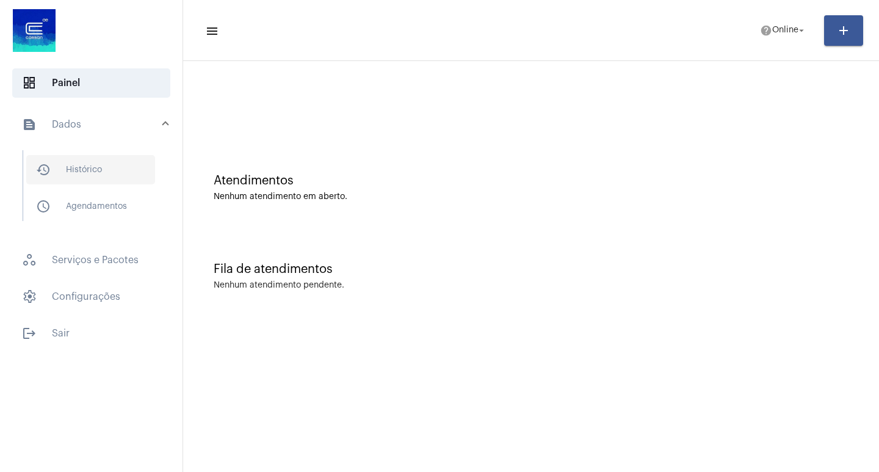
click at [149, 171] on span "history_outlined Histórico" at bounding box center [90, 169] width 129 height 29
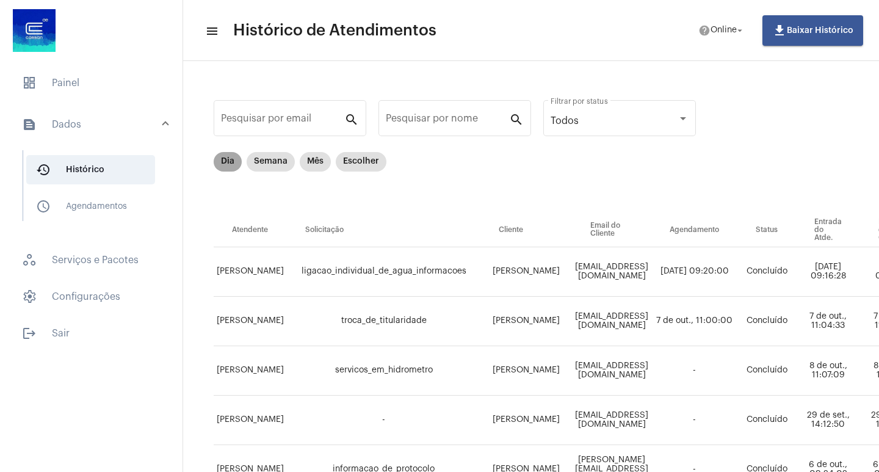
click at [221, 159] on mat-chip "Dia" at bounding box center [228, 162] width 28 height 20
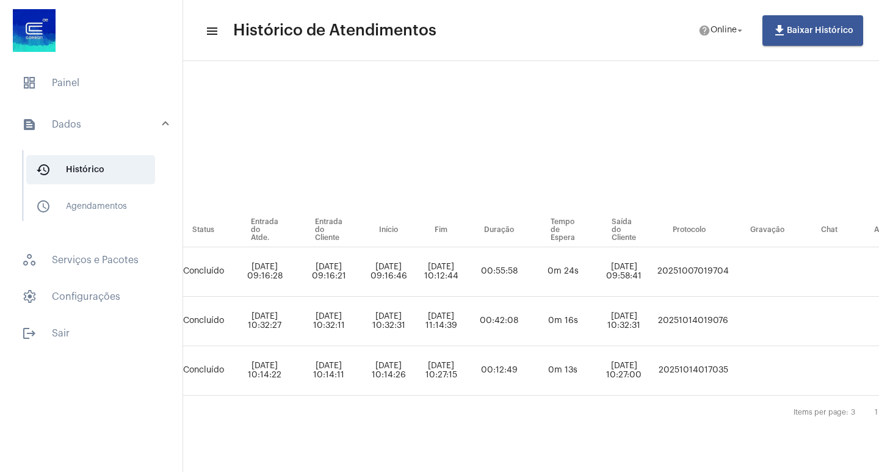
scroll to position [0, 528]
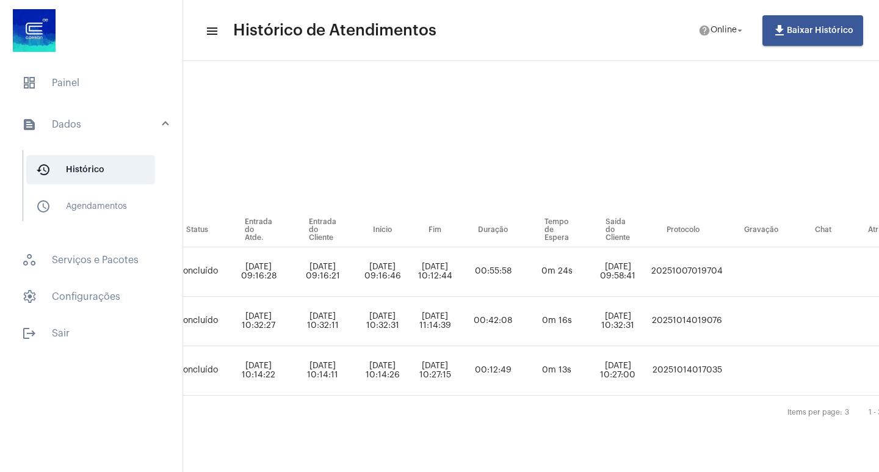
click at [716, 320] on td "20251014019076" at bounding box center [686, 321] width 77 height 49
click at [714, 320] on td "20251014019076" at bounding box center [686, 321] width 77 height 49
click at [706, 320] on td "20251014019076" at bounding box center [686, 321] width 77 height 49
copy td "20251014019076"
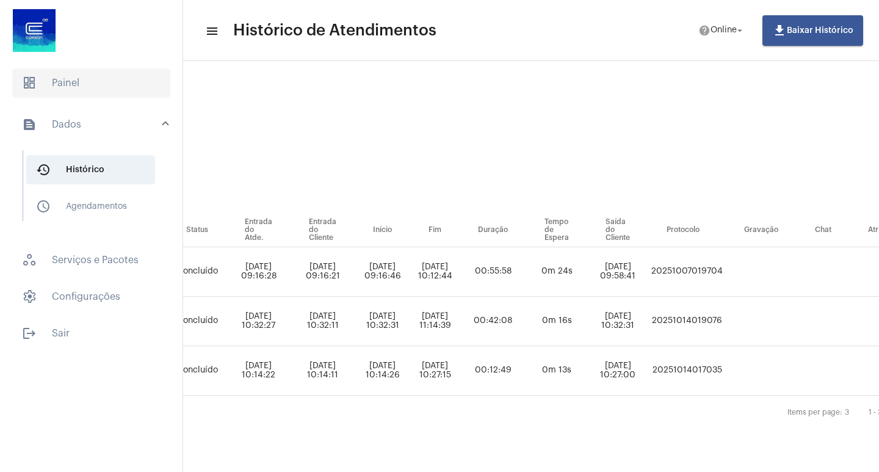
click at [84, 82] on span "dashboard Painel" at bounding box center [91, 82] width 158 height 29
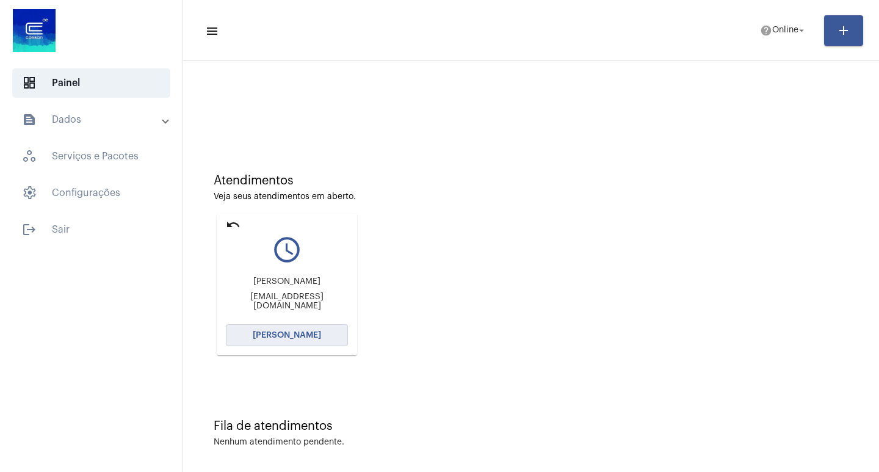
click at [303, 336] on span "[PERSON_NAME]" at bounding box center [287, 335] width 68 height 9
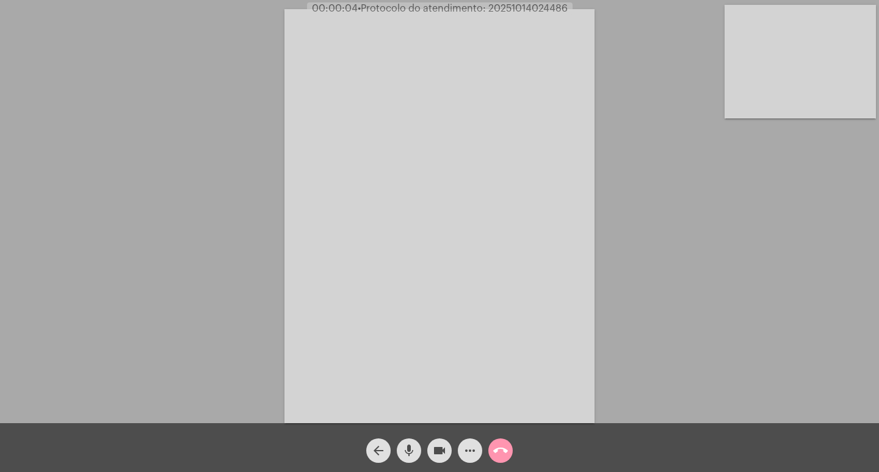
click at [526, 3] on span "00:00:04 • Protocolo do atendimento: 20251014024486" at bounding box center [439, 8] width 265 height 12
click at [525, 2] on app-call "00:00:04 • Protocolo do atendimento: 20251014024486 Acessando Câmera e Microfon…" at bounding box center [439, 236] width 879 height 472
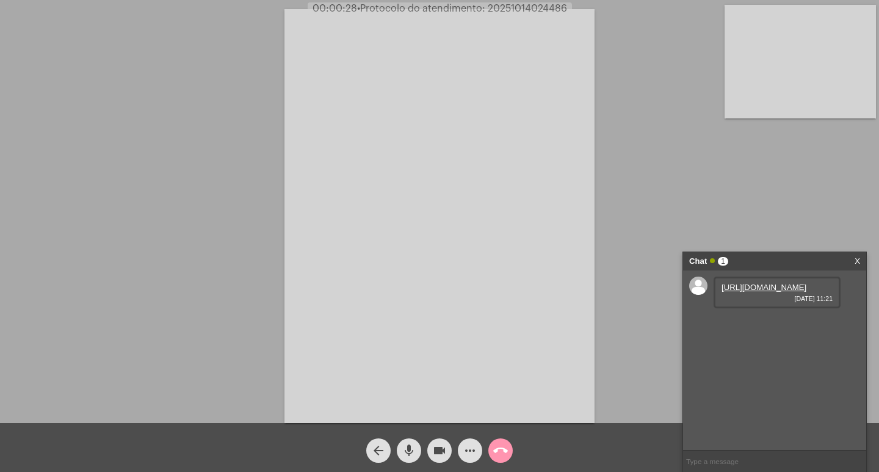
click at [760, 292] on link "[URL][DOMAIN_NAME]" at bounding box center [763, 286] width 85 height 9
click at [409, 447] on mat-icon "mic" at bounding box center [408, 450] width 15 height 15
click at [403, 450] on mat-icon "mic_off" at bounding box center [408, 450] width 15 height 15
click at [406, 453] on mat-icon "mic" at bounding box center [408, 450] width 15 height 15
click at [408, 452] on mat-icon "mic_off" at bounding box center [408, 450] width 15 height 15
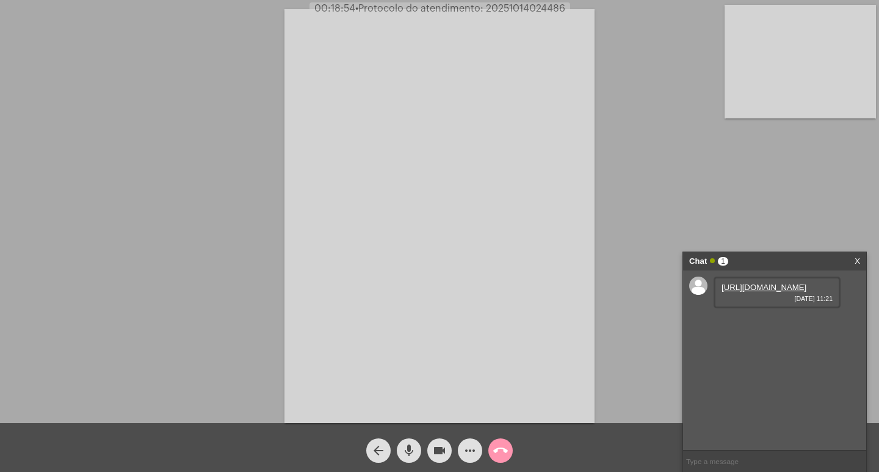
click at [533, 12] on span "• Protocolo do atendimento: 20251014024486" at bounding box center [460, 9] width 210 height 10
click at [533, 12] on span "• Protocolo do atendimento: 20251014024486" at bounding box center [459, 9] width 210 height 10
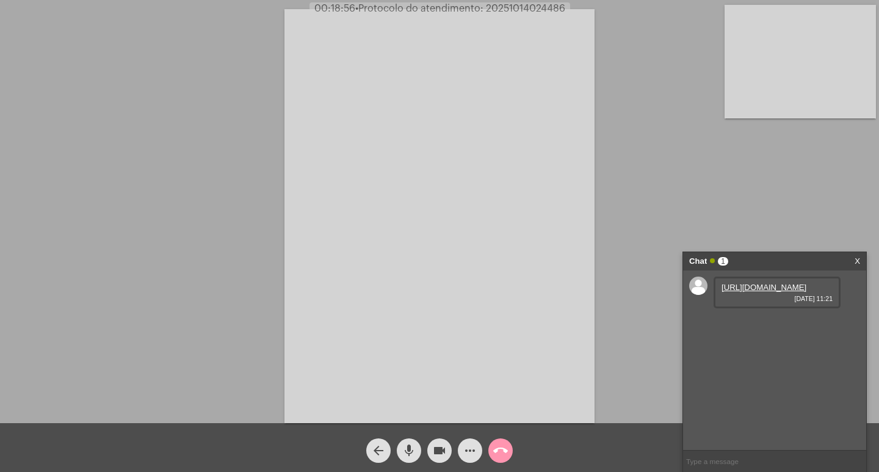
click at [533, 12] on span "• Protocolo do atendimento: 20251014024486" at bounding box center [460, 9] width 210 height 10
click at [759, 458] on input "text" at bounding box center [774, 460] width 183 height 21
paste input "20251014024486"
type input "PROTOCOLO: 20251014024486"
click at [440, 446] on mat-icon "videocam" at bounding box center [439, 450] width 15 height 15
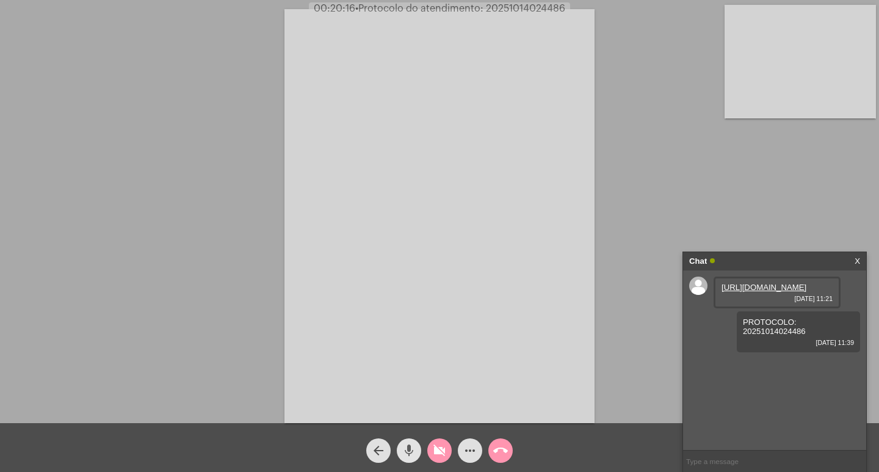
click at [410, 449] on mat-icon "mic" at bounding box center [408, 450] width 15 height 15
click at [502, 451] on mat-icon "call_end" at bounding box center [500, 450] width 15 height 15
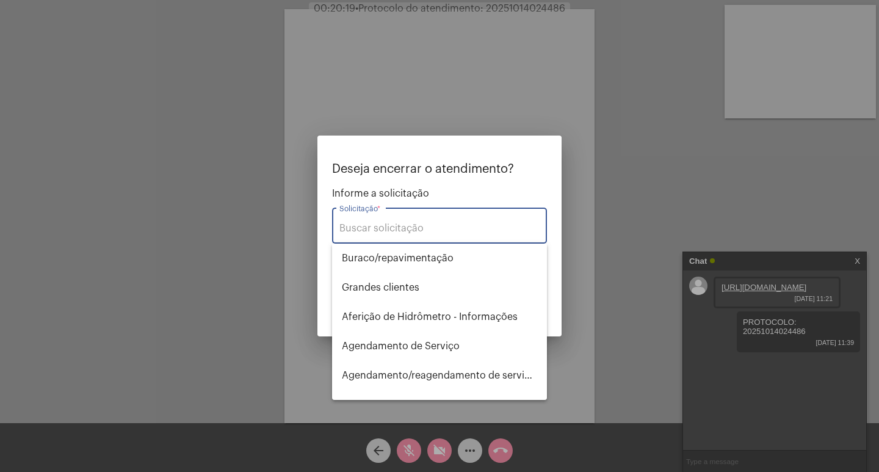
click at [411, 225] on input "Solicitação *" at bounding box center [439, 228] width 200 height 11
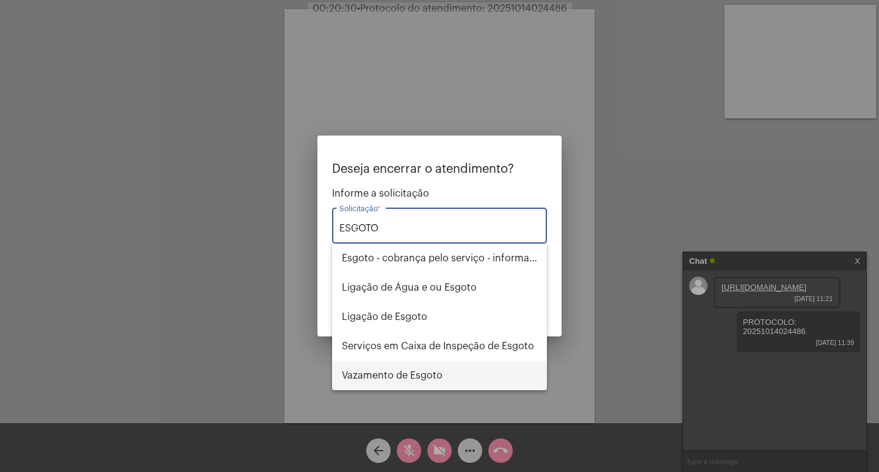
click at [403, 374] on span "⁠Vazamento de Esgoto" at bounding box center [439, 375] width 195 height 29
type input "⁠Vazamento de Esgoto"
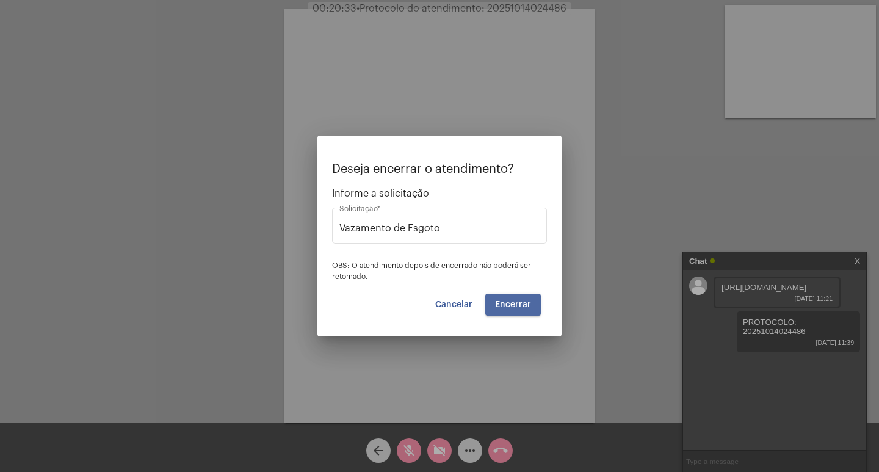
click at [522, 307] on span "Encerrar" at bounding box center [513, 304] width 36 height 9
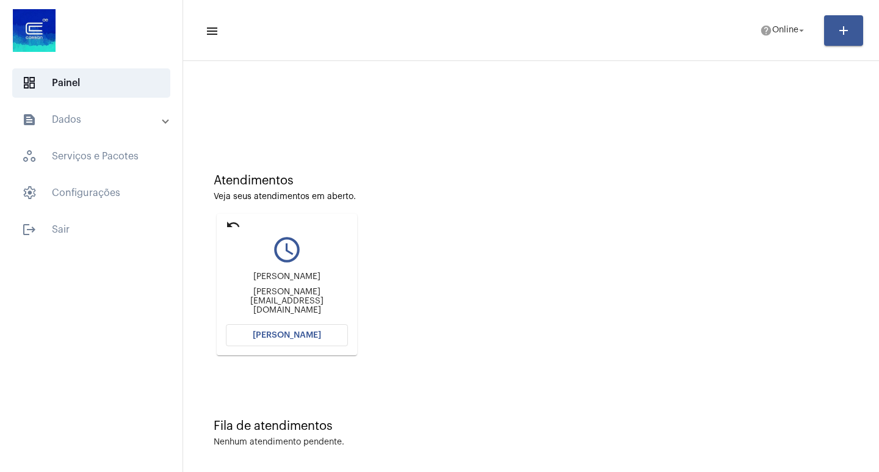
click at [302, 335] on span "[PERSON_NAME]" at bounding box center [287, 335] width 68 height 9
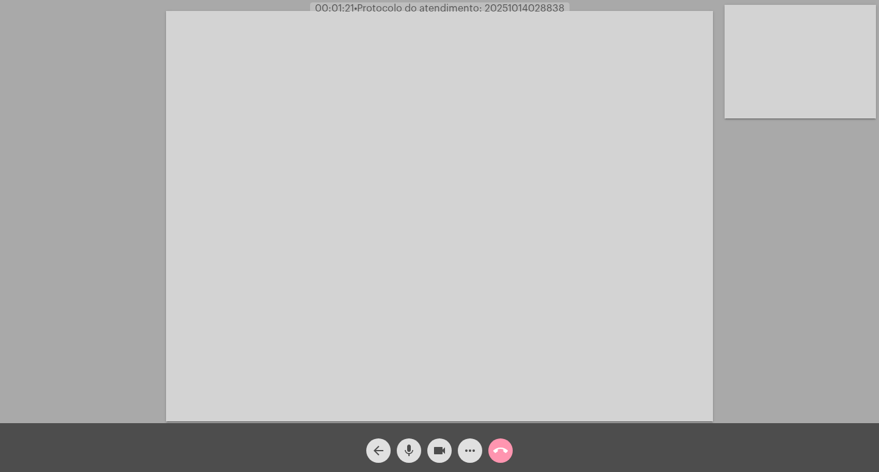
click at [407, 443] on mat-icon "mic" at bounding box center [408, 450] width 15 height 15
click at [411, 453] on mat-icon "mic_off" at bounding box center [408, 450] width 15 height 15
click at [414, 453] on mat-icon "mic" at bounding box center [408, 450] width 15 height 15
click at [411, 451] on mat-icon "mic_off" at bounding box center [408, 450] width 15 height 15
click at [411, 451] on mat-icon "mic" at bounding box center [408, 450] width 15 height 15
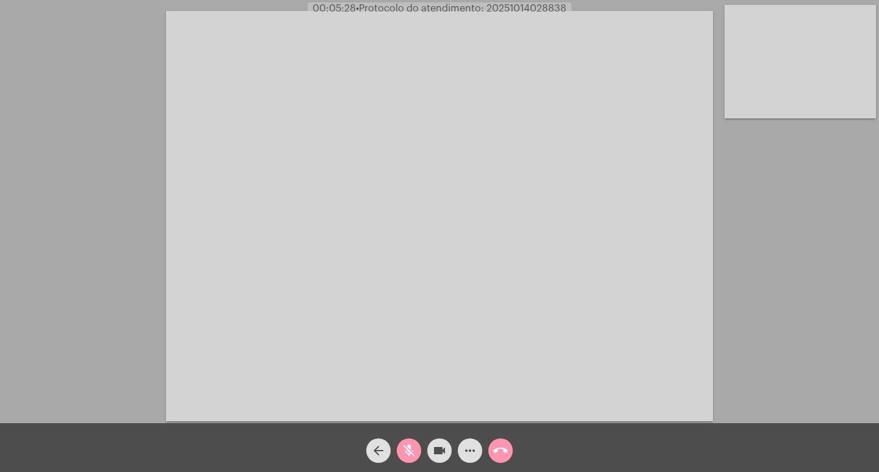
click at [413, 450] on mat-icon "mic_off" at bounding box center [408, 450] width 15 height 15
click at [466, 447] on mat-icon "more_horiz" at bounding box center [469, 450] width 15 height 15
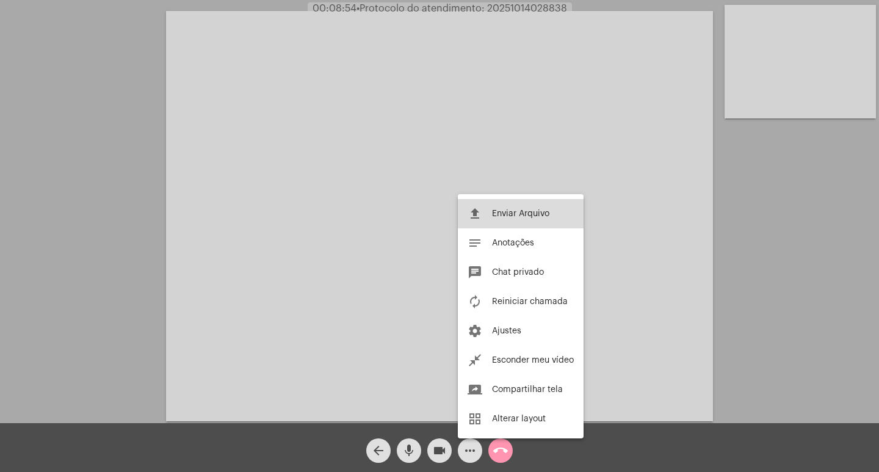
click at [536, 210] on span "Enviar Arquivo" at bounding box center [520, 213] width 57 height 9
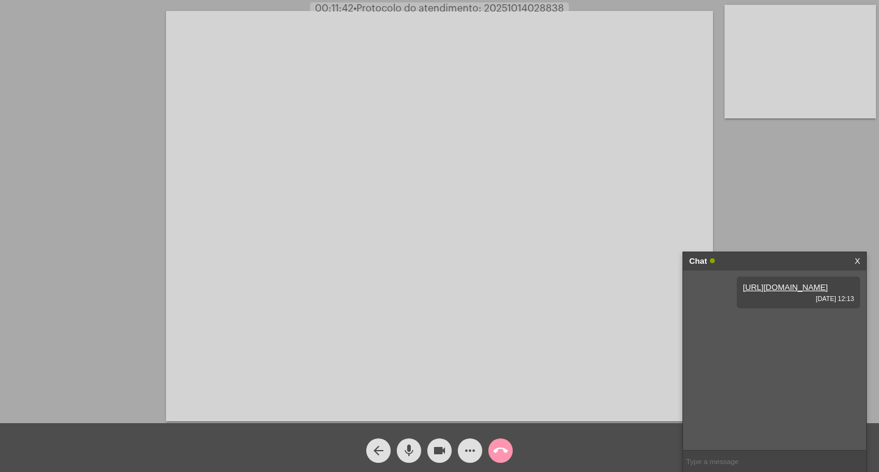
click at [443, 452] on mat-icon "videocam" at bounding box center [439, 450] width 15 height 15
click at [409, 453] on mat-icon "mic" at bounding box center [408, 450] width 15 height 15
click at [437, 445] on mat-icon "videocam_off" at bounding box center [439, 450] width 15 height 15
click at [408, 445] on mat-icon "mic_off" at bounding box center [408, 450] width 15 height 15
click at [324, 120] on video at bounding box center [439, 216] width 547 height 410
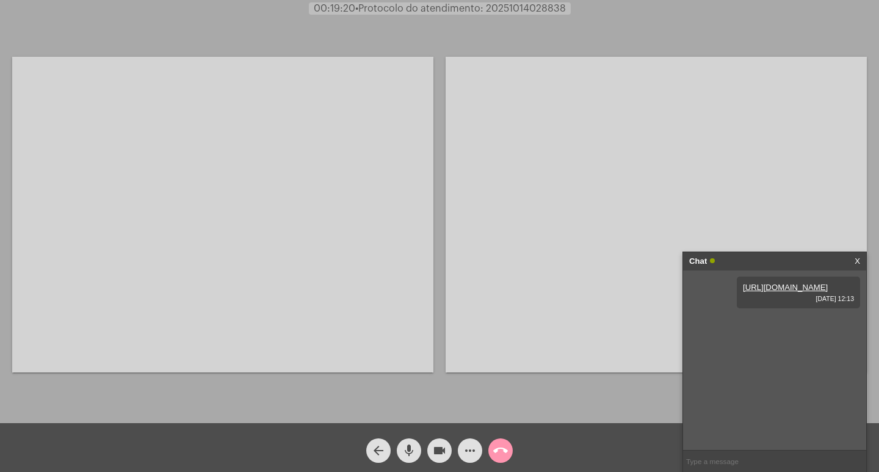
click at [430, 333] on video at bounding box center [222, 214] width 421 height 315
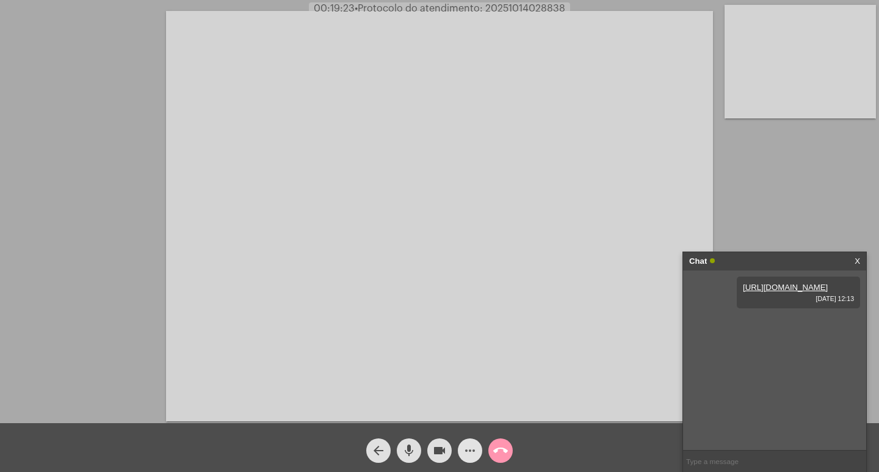
click at [469, 452] on mat-icon "more_horiz" at bounding box center [469, 450] width 15 height 15
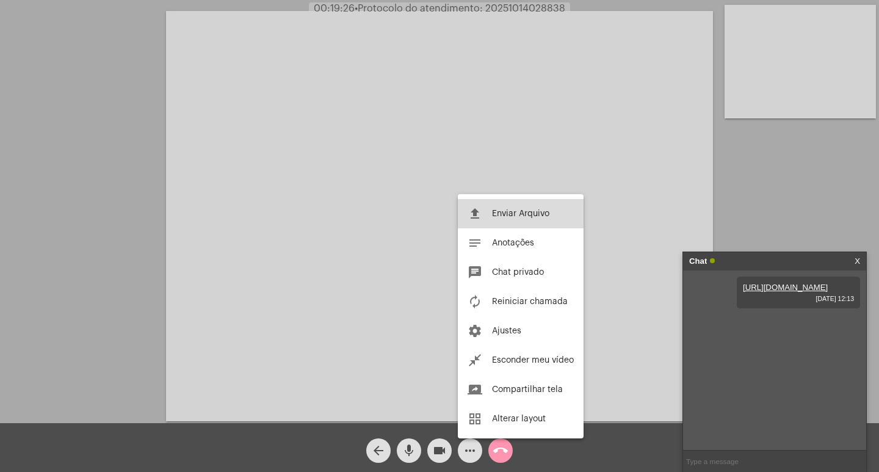
click at [494, 213] on span "Enviar Arquivo" at bounding box center [520, 213] width 57 height 9
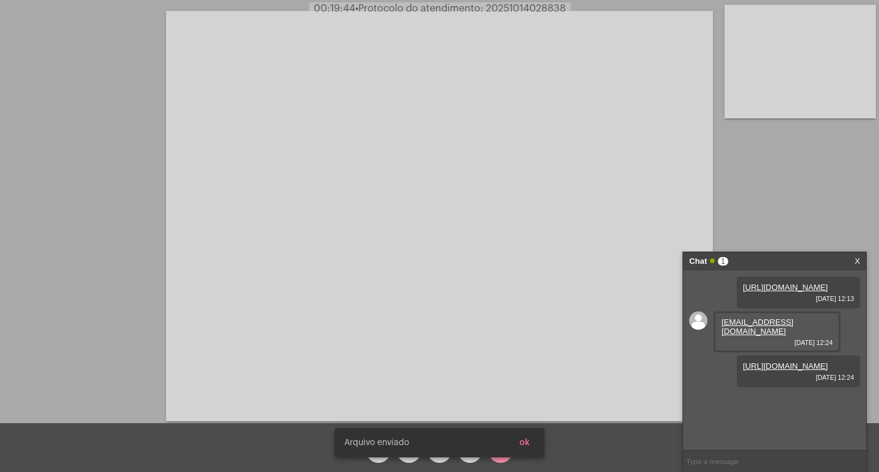
click at [827, 370] on link "https://neft-transfer-bucket.s3.amazonaws.com/temp-b6da389f-f02d-a952-a027-227a…" at bounding box center [784, 365] width 85 height 9
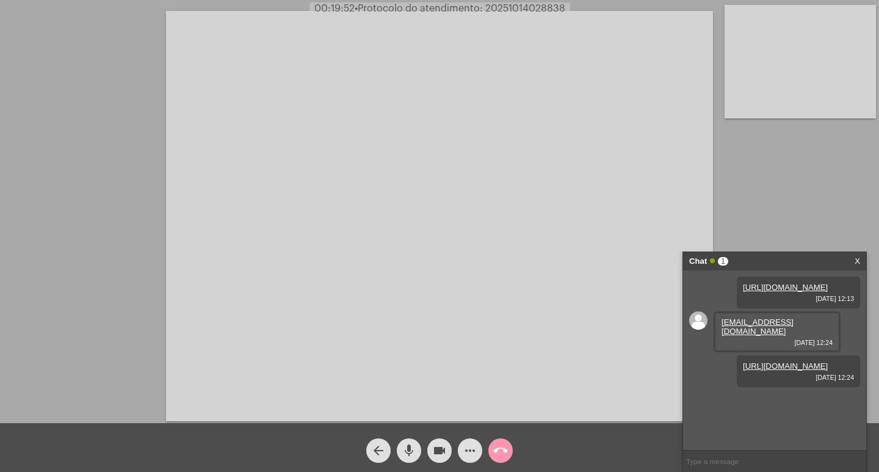
click at [753, 336] on link "silveira.marylaine@gmail.com" at bounding box center [757, 326] width 72 height 18
click at [753, 165] on div "Acessando Câmera e Microfone..." at bounding box center [439, 214] width 876 height 423
click at [507, 7] on span "• Protocolo do atendimento: 20251014028838" at bounding box center [461, 9] width 210 height 10
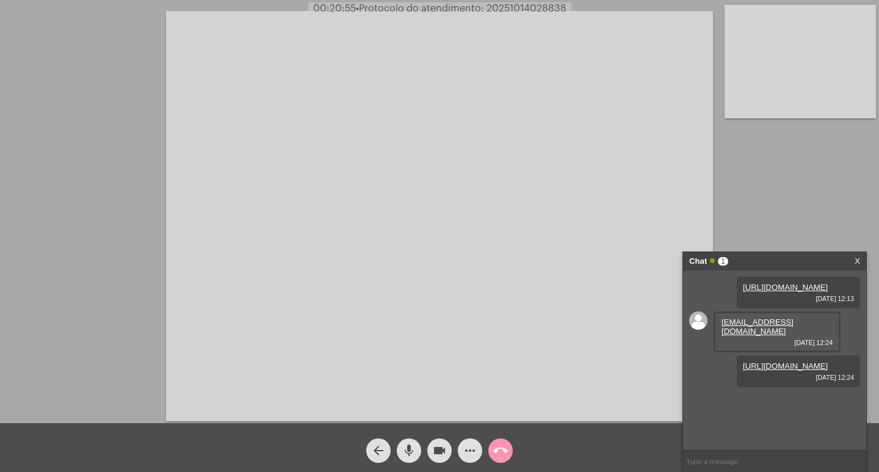
click at [507, 7] on span "• Protocolo do atendimento: 20251014028838" at bounding box center [461, 9] width 210 height 10
copy span "20251014028838"
click at [730, 461] on input "text" at bounding box center [774, 460] width 183 height 21
paste input "20251014028838"
type input "PROTOCOLO: 20251014028838"
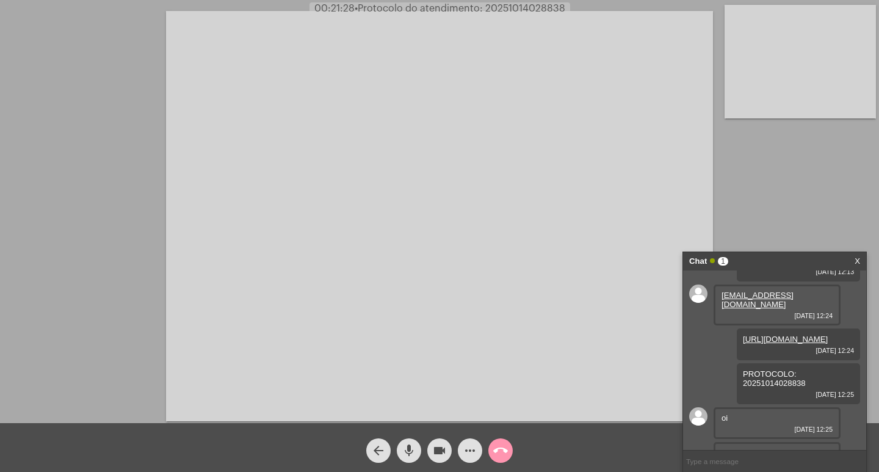
scroll to position [62, 0]
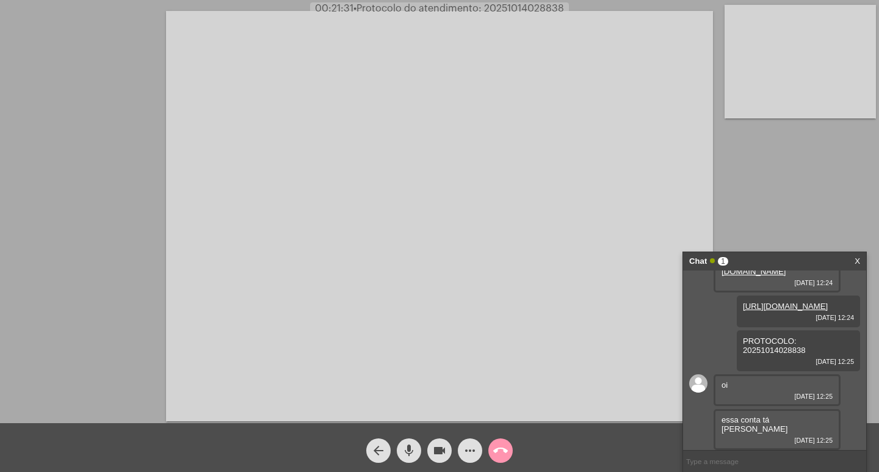
click at [705, 461] on input "text" at bounding box center [774, 460] width 183 height 21
type input "ME ESCUTA?"
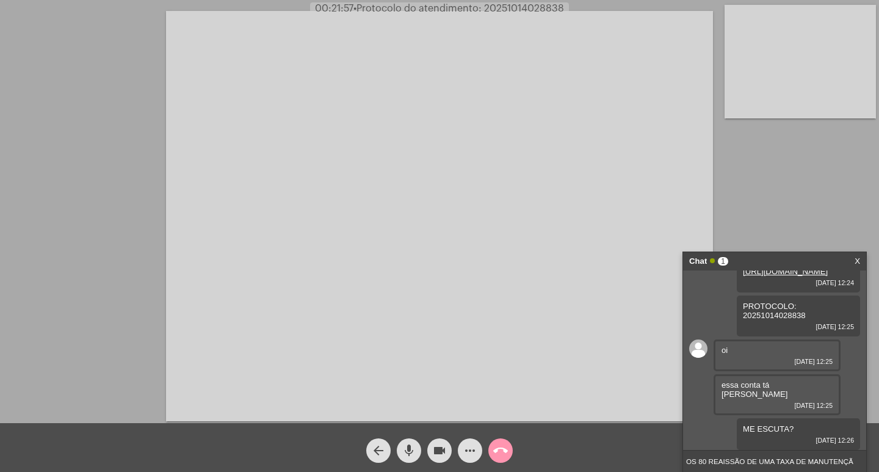
type input "OS 80 REAISSÃO DE UMA TAXA DE MANUTENÇÃO"
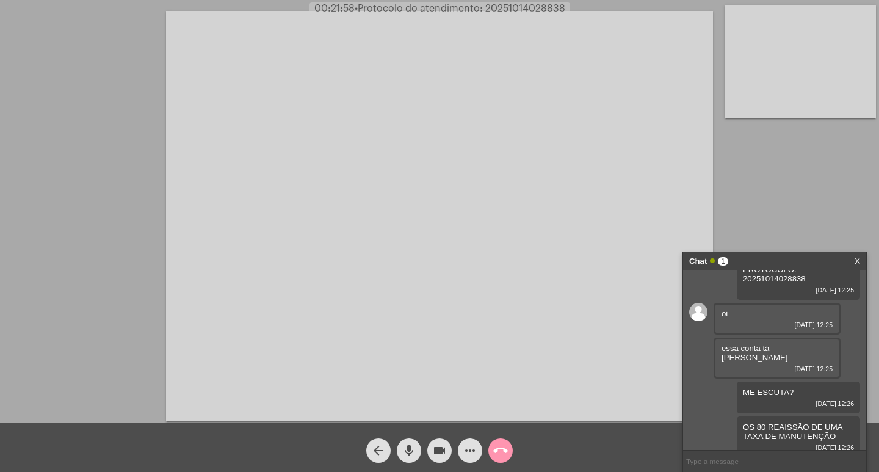
scroll to position [175, 0]
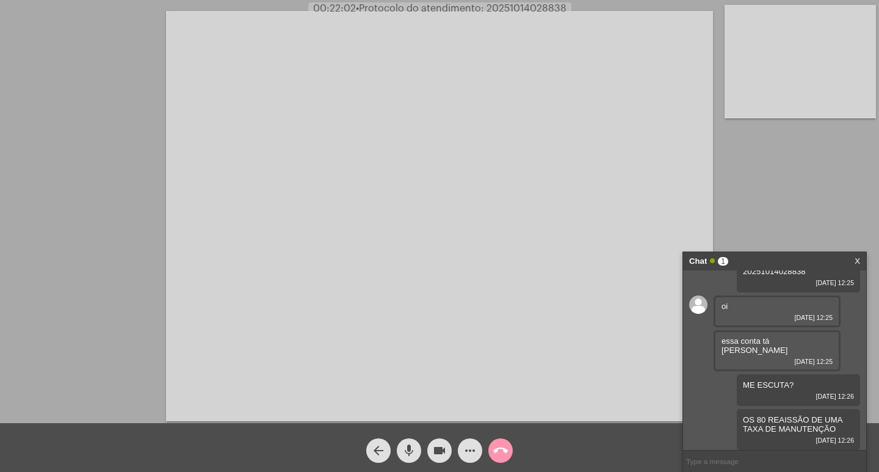
click at [437, 445] on mat-icon "videocam" at bounding box center [439, 450] width 15 height 15
click at [438, 450] on mat-icon "videocam_off" at bounding box center [439, 450] width 15 height 15
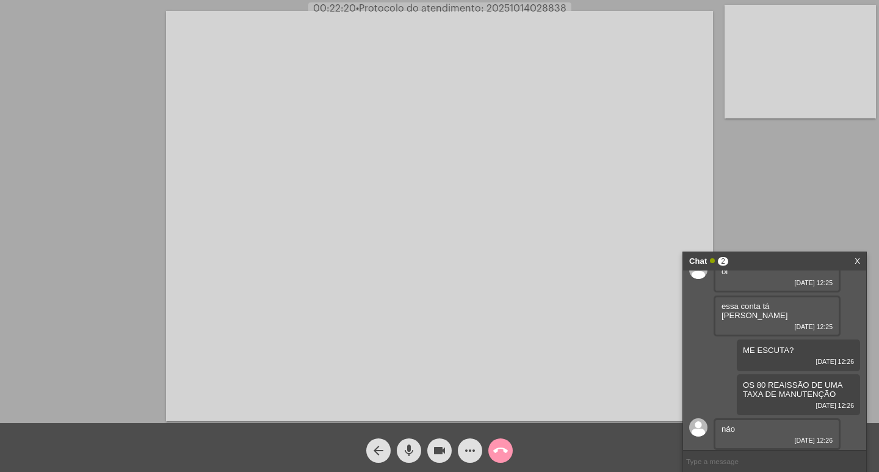
click at [757, 459] on input "text" at bounding box center [774, 460] width 183 height 21
type input "ELES COBRAM A TAXA DE MANUTENÇÃO NO VALOER DE 80 REAIS."
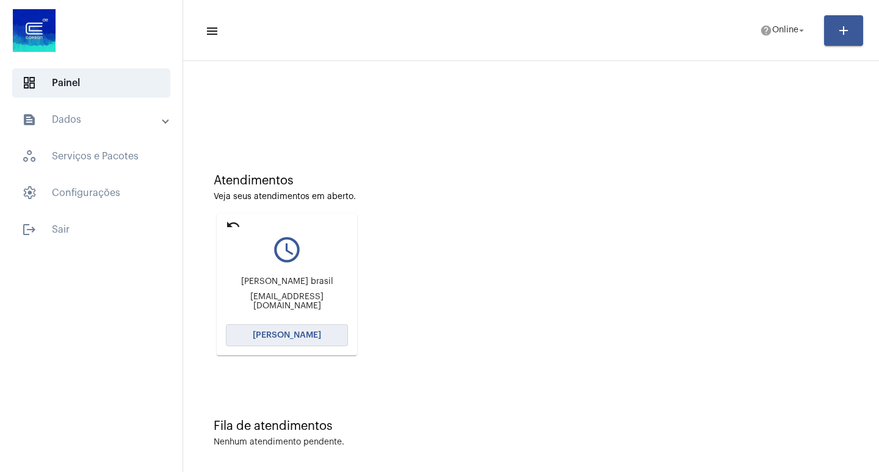
click at [288, 334] on span "[PERSON_NAME]" at bounding box center [287, 335] width 68 height 9
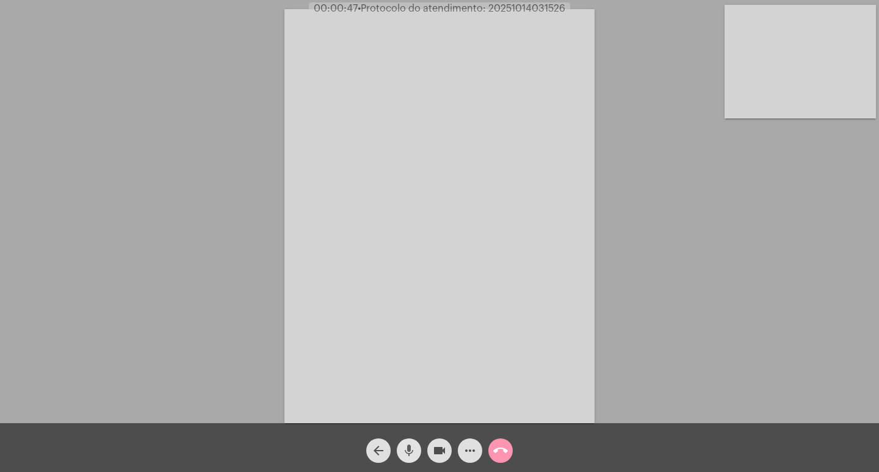
click at [406, 450] on mat-icon "mic" at bounding box center [408, 450] width 15 height 15
click at [440, 448] on mat-icon "videocam" at bounding box center [439, 450] width 15 height 15
click at [437, 455] on mat-icon "videocam_off" at bounding box center [439, 450] width 15 height 15
click at [415, 445] on mat-icon "mic_off" at bounding box center [408, 450] width 15 height 15
click at [403, 449] on mat-icon "mic" at bounding box center [408, 450] width 15 height 15
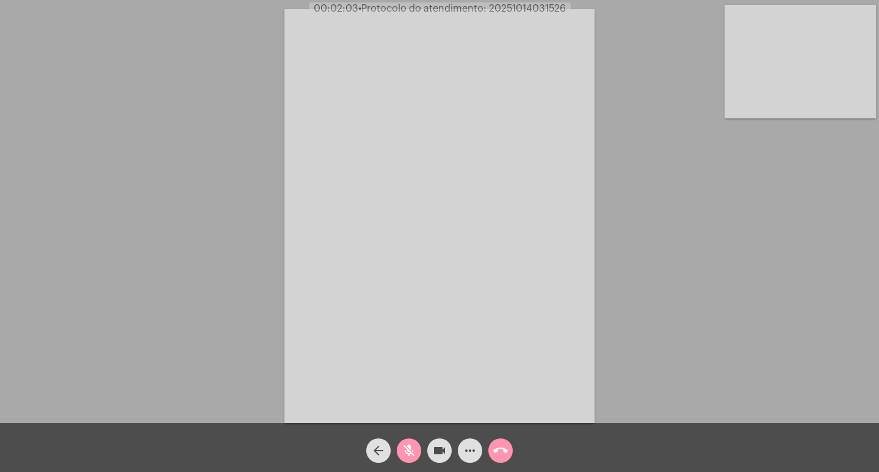
click at [381, 450] on mat-icon "arrow_back" at bounding box center [378, 450] width 15 height 15
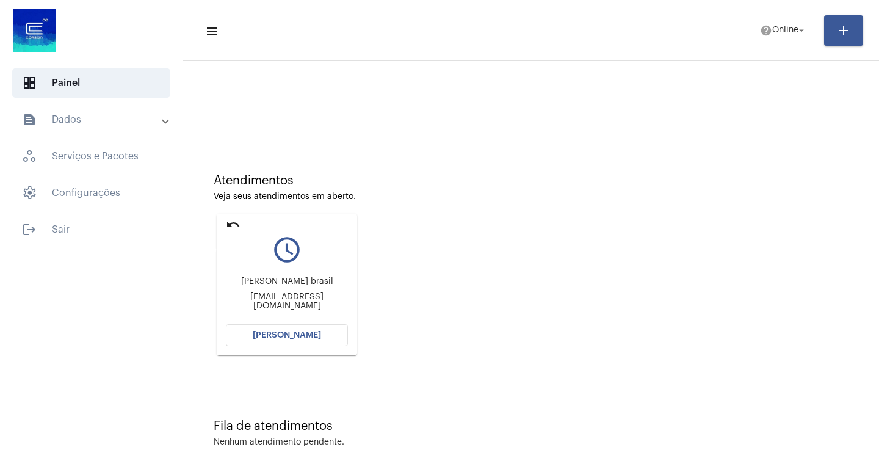
click at [232, 223] on mat-icon "undo" at bounding box center [233, 224] width 15 height 15
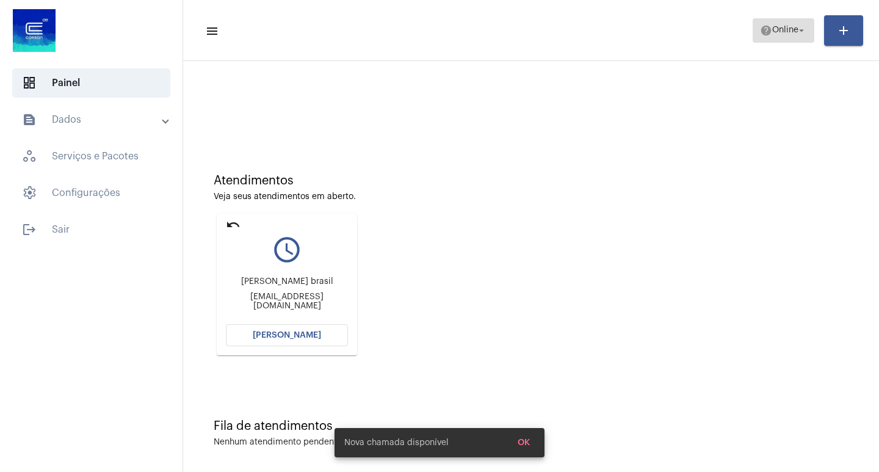
click at [796, 22] on span "help Online arrow_drop_down" at bounding box center [783, 30] width 47 height 22
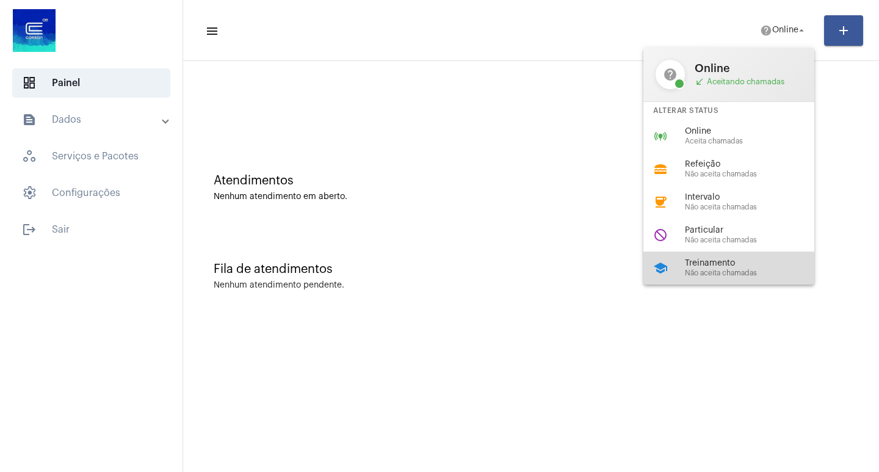
click at [743, 266] on span "Treinamento" at bounding box center [754, 263] width 139 height 9
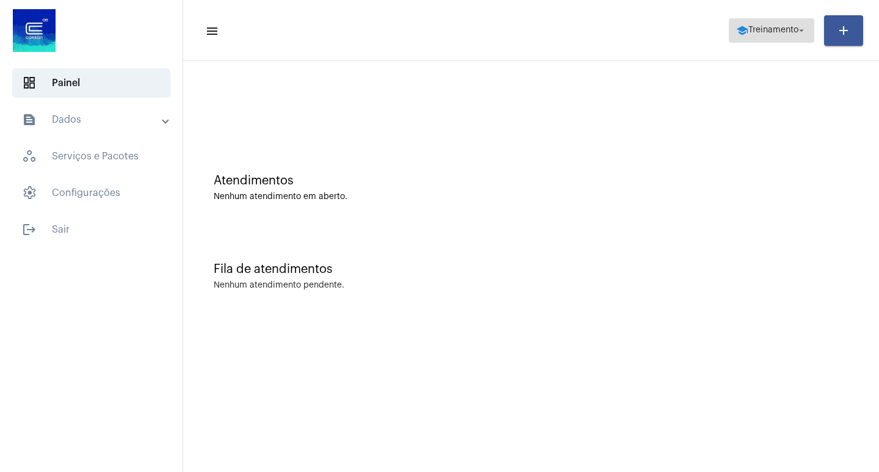
click at [777, 23] on span "school Treinamento arrow_drop_down" at bounding box center [771, 30] width 71 height 22
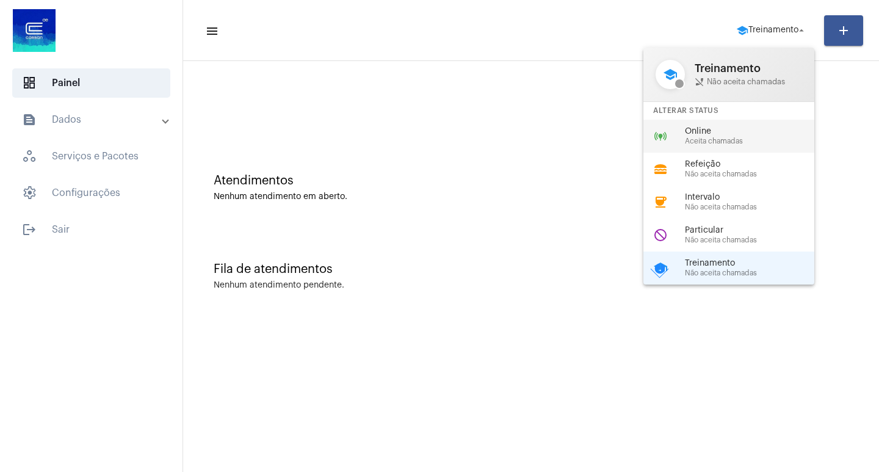
click at [718, 133] on span "Online" at bounding box center [754, 131] width 139 height 9
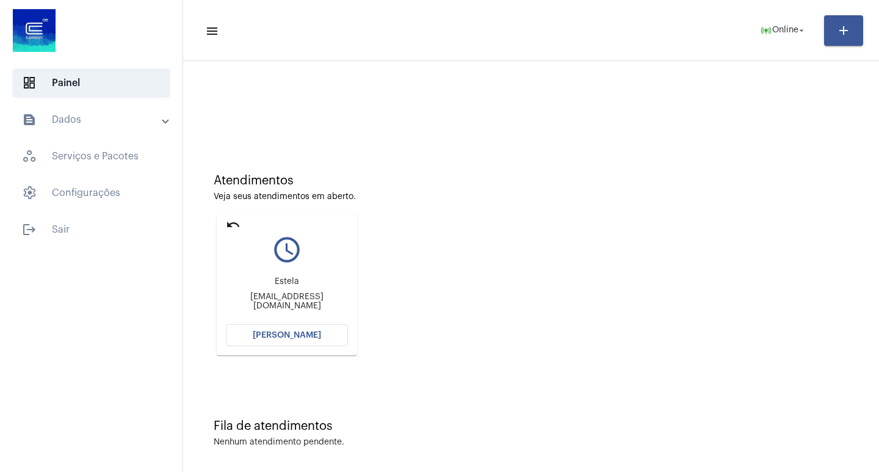
click at [297, 335] on span "[PERSON_NAME]" at bounding box center [287, 335] width 68 height 9
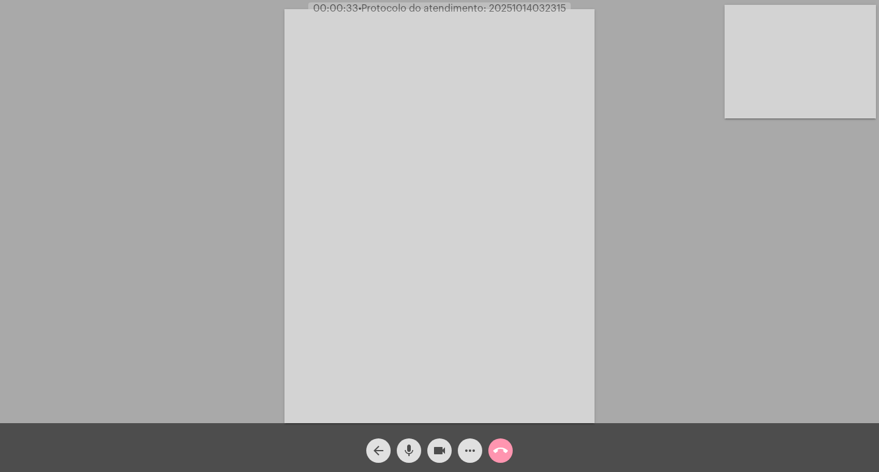
click at [409, 443] on mat-icon "mic" at bounding box center [408, 450] width 15 height 15
click at [403, 451] on mat-icon "mic_off" at bounding box center [408, 450] width 15 height 15
click at [397, 446] on button "mic" at bounding box center [409, 450] width 24 height 24
click at [408, 448] on mat-icon "mic_off" at bounding box center [408, 450] width 15 height 15
click at [410, 449] on mat-icon "mic" at bounding box center [408, 450] width 15 height 15
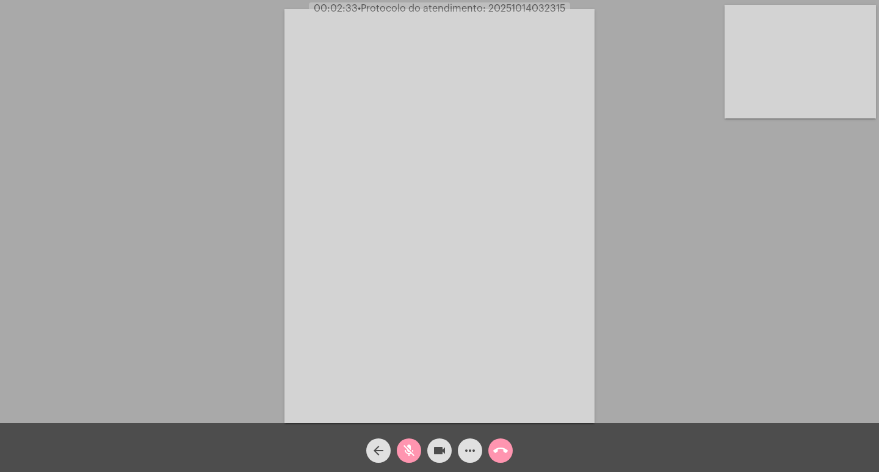
click at [410, 450] on mat-icon "mic_off" at bounding box center [408, 450] width 15 height 15
click at [412, 453] on mat-icon "mic" at bounding box center [408, 450] width 15 height 15
click at [412, 444] on mat-icon "mic_off" at bounding box center [408, 450] width 15 height 15
click at [472, 453] on mat-icon "more_horiz" at bounding box center [469, 450] width 15 height 15
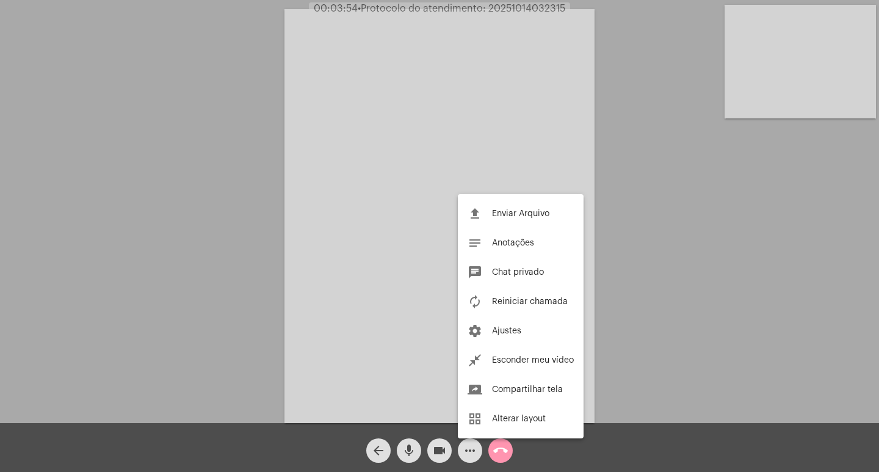
click at [517, 5] on div at bounding box center [439, 236] width 879 height 472
click at [517, 5] on span "• Protocolo do atendimento: 20251014032315" at bounding box center [461, 9] width 207 height 10
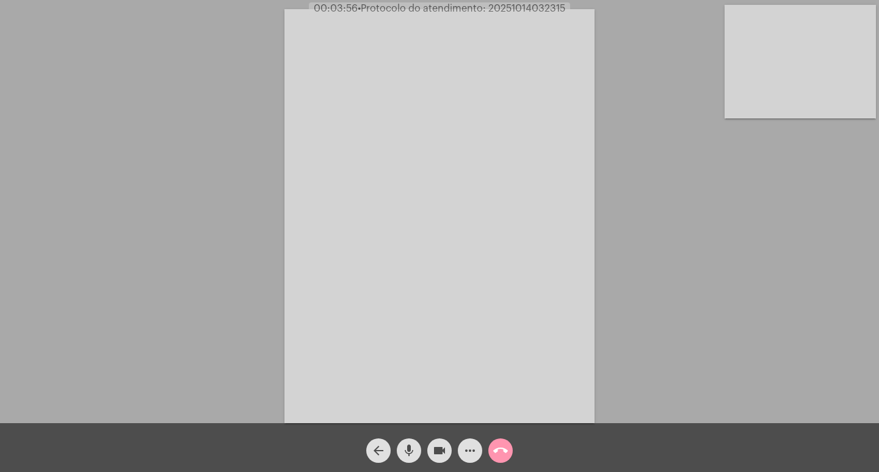
copy span "20251014032315"
click at [462, 453] on mat-icon "more_horiz" at bounding box center [469, 450] width 15 height 15
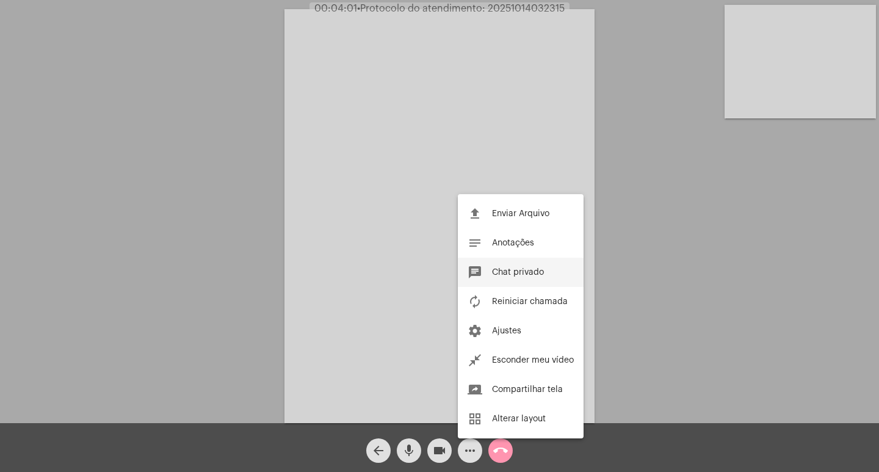
click at [523, 276] on span "Chat privado" at bounding box center [518, 272] width 52 height 9
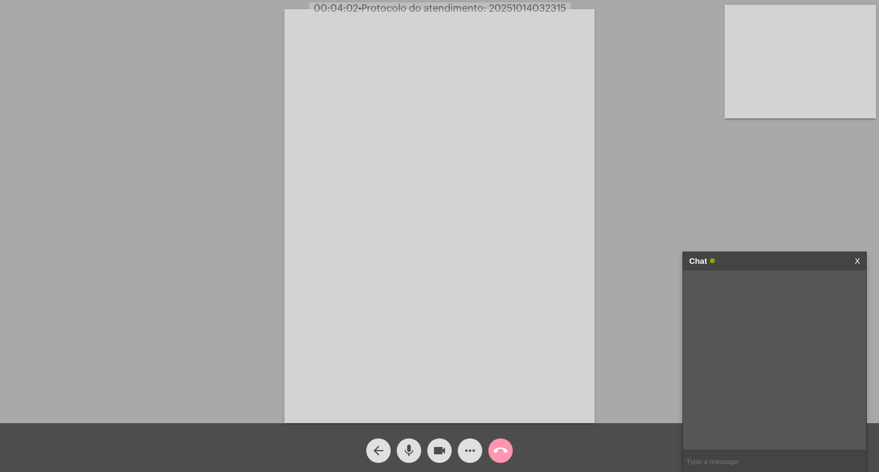
click at [741, 459] on input "text" at bounding box center [774, 460] width 183 height 21
paste input "20251014032315"
type input "PROTOCOLO: 20251014032315"
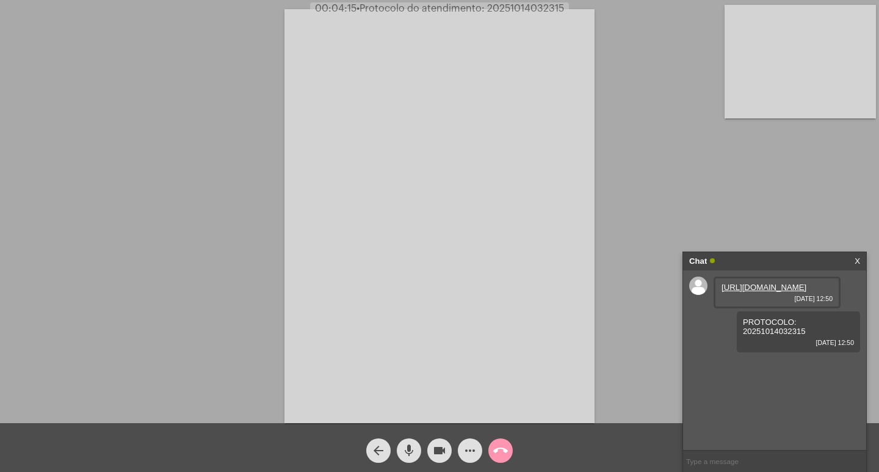
click at [768, 288] on link "https://neft-transfer-bucket.s3.amazonaws.com/temp-c1f67c24-03ad-6d87-f5c8-765f…" at bounding box center [763, 286] width 85 height 9
click at [738, 217] on div "Acessando Câmera e Microfone..." at bounding box center [439, 214] width 876 height 423
click at [763, 370] on link "https://neft-transfer-bucket.s3.amazonaws.com/temp-392c67ca-86b2-3176-801e-fa35…" at bounding box center [763, 365] width 85 height 9
click at [409, 450] on mat-icon "mic" at bounding box center [408, 450] width 15 height 15
click at [409, 450] on mat-icon "mic_off" at bounding box center [408, 450] width 15 height 15
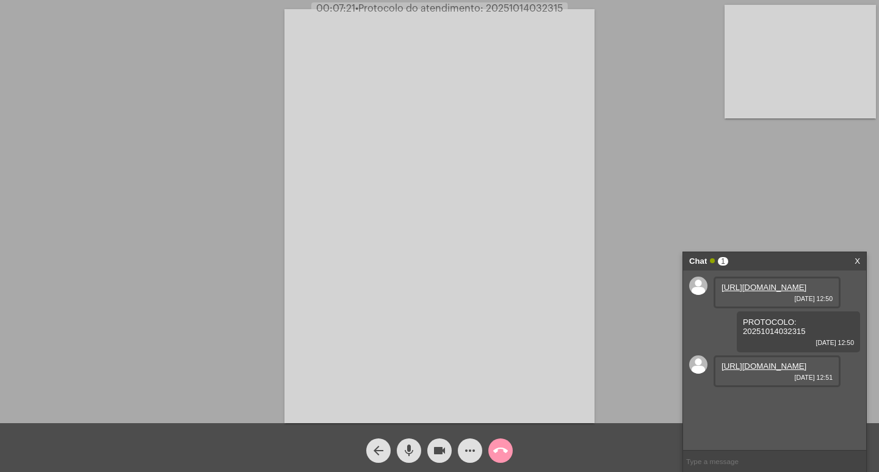
click at [439, 449] on mat-icon "videocam" at bounding box center [439, 450] width 15 height 15
click at [408, 455] on mat-icon "mic" at bounding box center [408, 450] width 15 height 15
click at [439, 453] on mat-icon "videocam_off" at bounding box center [439, 450] width 15 height 15
click at [403, 449] on mat-icon "mic_off" at bounding box center [408, 450] width 15 height 15
click at [411, 453] on mat-icon "mic" at bounding box center [408, 450] width 15 height 15
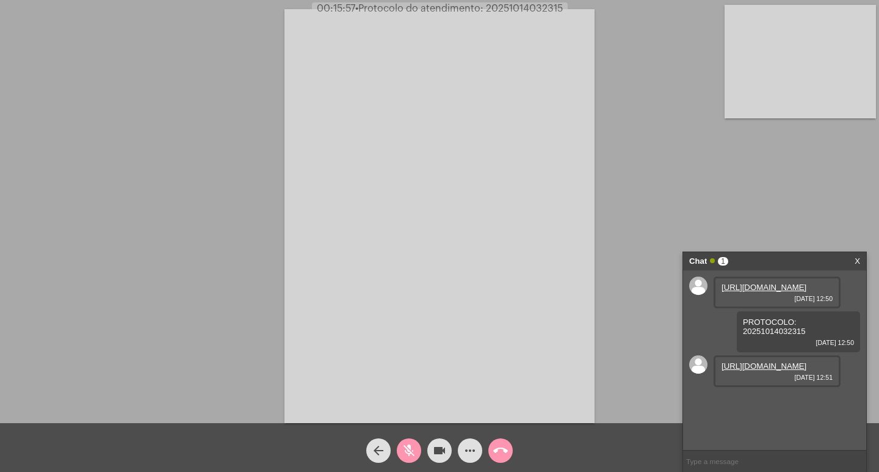
click at [412, 453] on mat-icon "mic_off" at bounding box center [408, 450] width 15 height 15
click at [433, 455] on mat-icon "videocam" at bounding box center [439, 450] width 15 height 15
click at [410, 448] on mat-icon "mic" at bounding box center [408, 450] width 15 height 15
click at [416, 446] on button "mic_off" at bounding box center [409, 450] width 24 height 24
click at [430, 451] on button "videocam_off" at bounding box center [439, 450] width 24 height 24
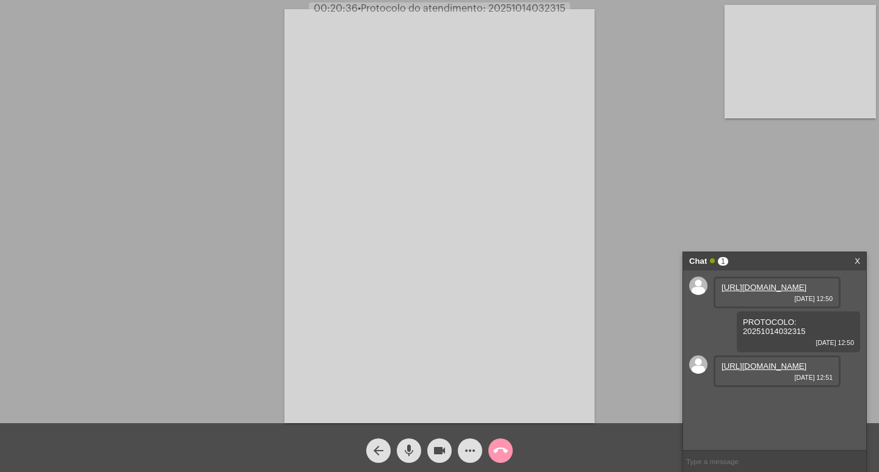
click at [408, 450] on mat-icon "mic" at bounding box center [408, 450] width 15 height 15
click at [408, 449] on mat-icon "mic_off" at bounding box center [408, 450] width 15 height 15
click at [409, 447] on mat-icon "mic" at bounding box center [408, 450] width 15 height 15
drag, startPoint x: 409, startPoint y: 447, endPoint x: 397, endPoint y: 461, distance: 18.1
click at [409, 447] on mat-icon "mic_off" at bounding box center [408, 450] width 15 height 15
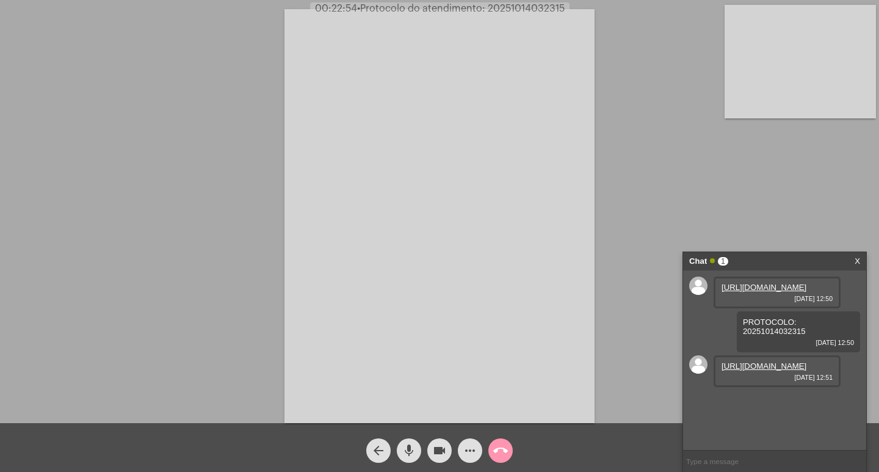
click at [466, 450] on mat-icon "more_horiz" at bounding box center [469, 450] width 15 height 15
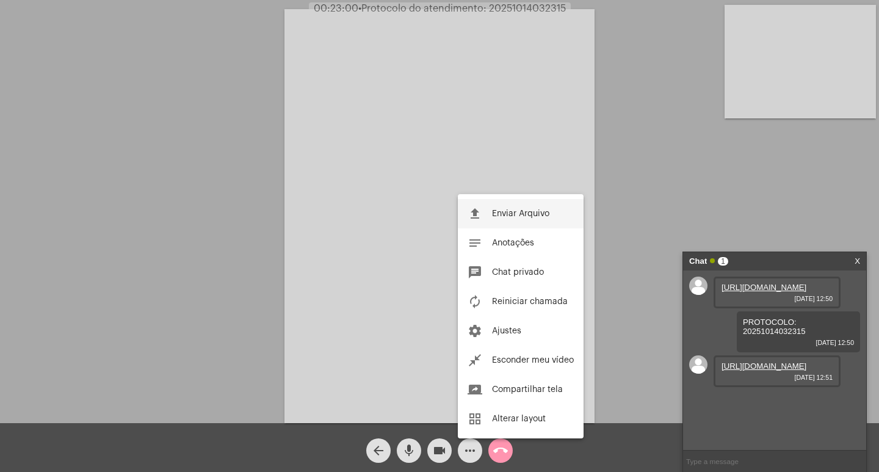
click at [506, 214] on span "Enviar Arquivo" at bounding box center [520, 213] width 57 height 9
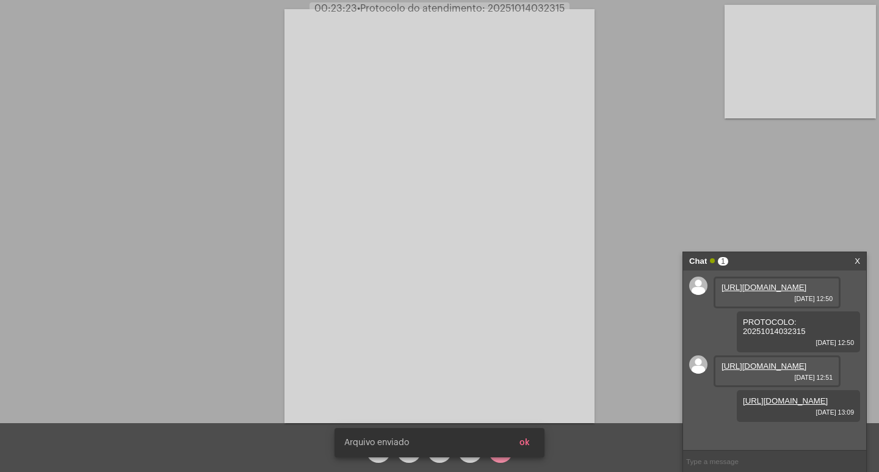
scroll to position [54, 0]
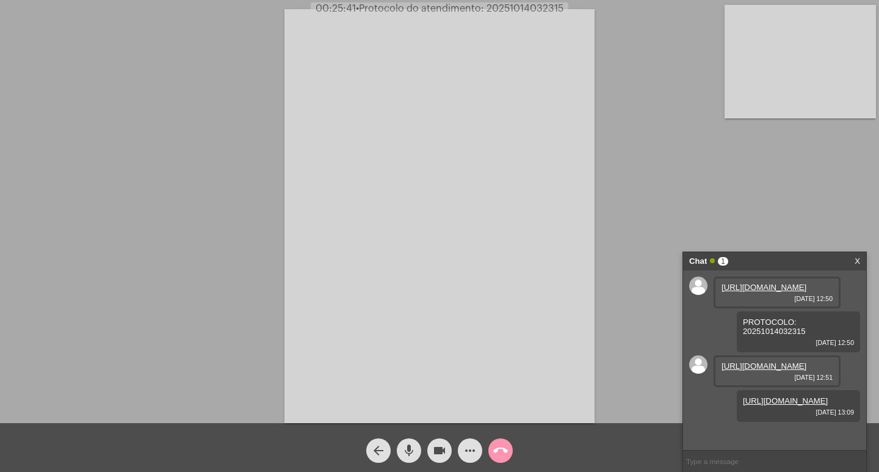
click at [438, 451] on mat-icon "videocam" at bounding box center [439, 450] width 15 height 15
click at [416, 450] on button "mic" at bounding box center [409, 450] width 24 height 24
click at [502, 453] on mat-icon "call_end" at bounding box center [500, 450] width 15 height 15
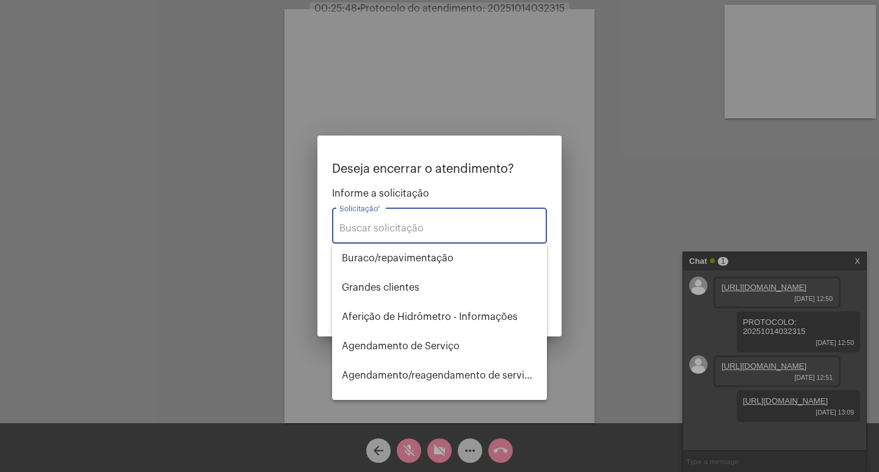
click at [457, 231] on input "Solicitação *" at bounding box center [439, 228] width 200 height 11
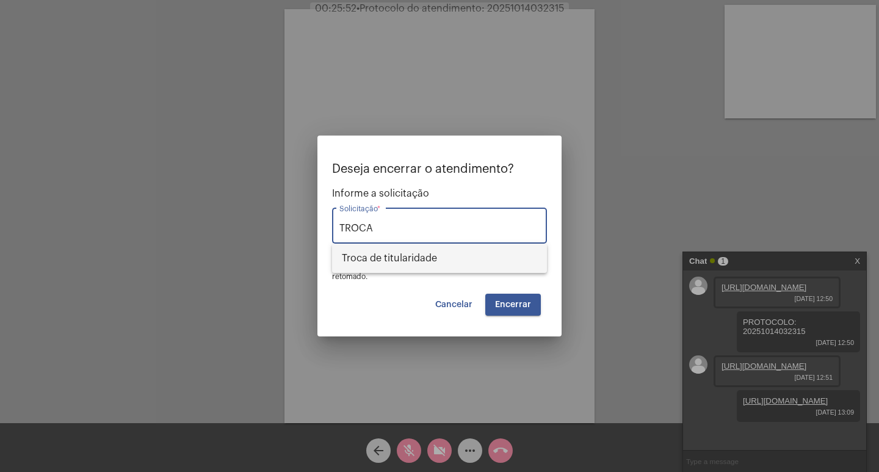
click at [467, 250] on span "Troca de titularidade" at bounding box center [439, 257] width 195 height 29
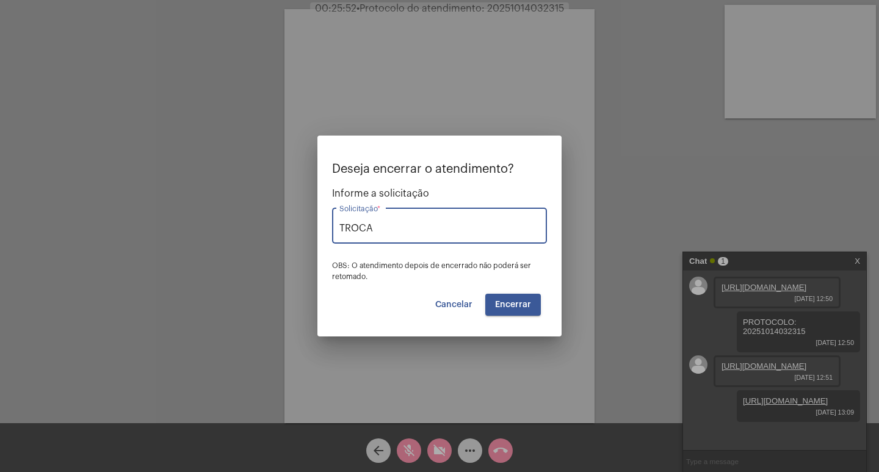
type input "Troca de titularidade"
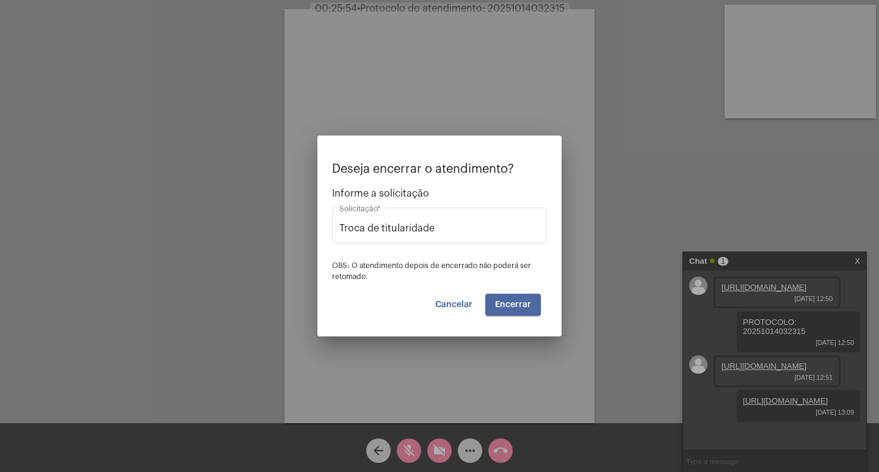
click at [509, 300] on span "Encerrar" at bounding box center [513, 304] width 36 height 9
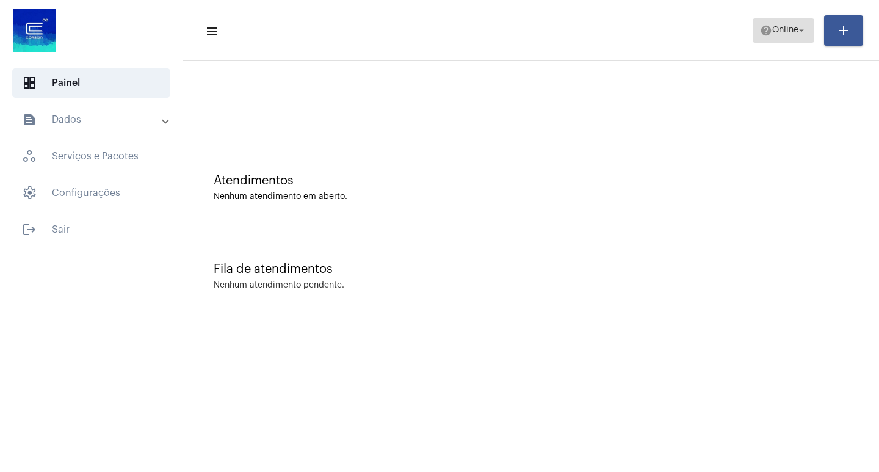
click at [800, 32] on mat-icon "arrow_drop_down" at bounding box center [801, 30] width 11 height 11
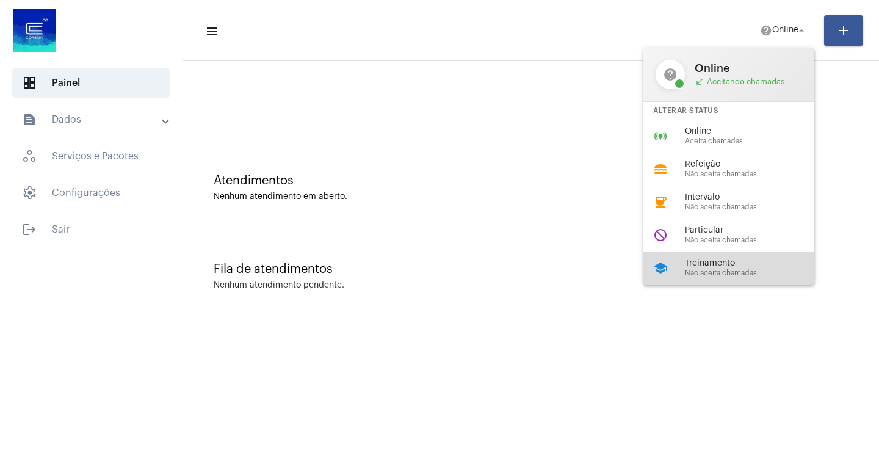
click at [716, 268] on div "Treinamento Não aceita chamadas" at bounding box center [754, 268] width 139 height 18
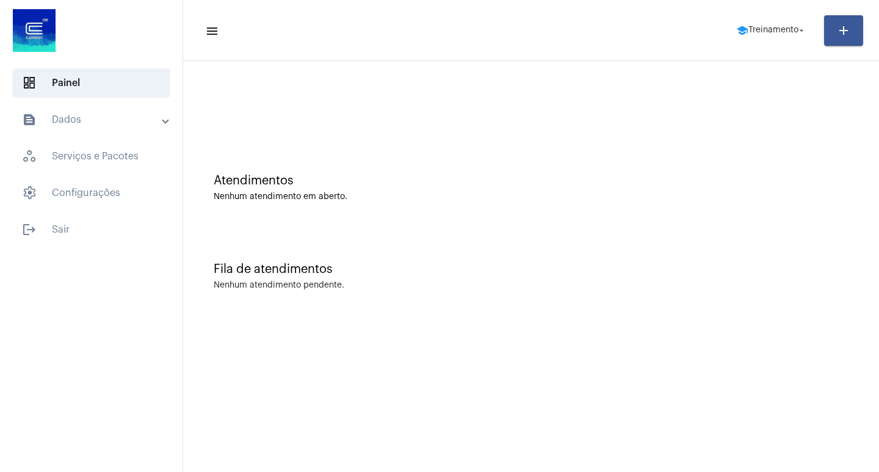
click at [73, 119] on mat-panel-title "text_snippet_outlined Dados" at bounding box center [92, 119] width 141 height 15
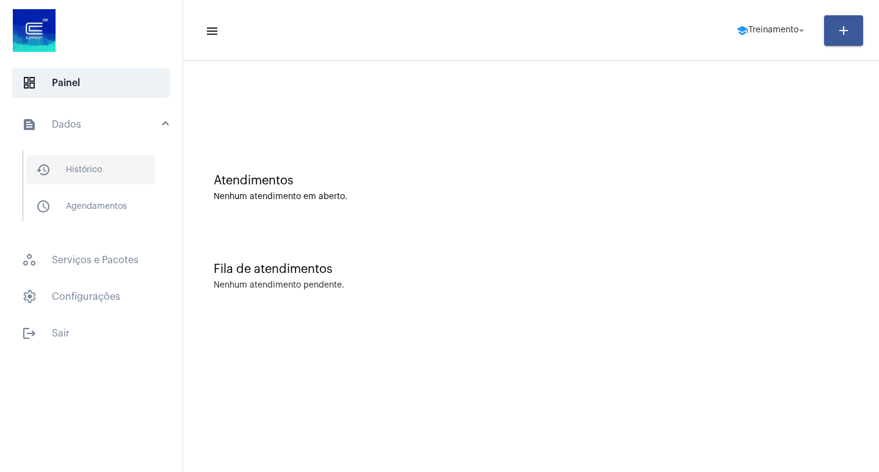
click at [109, 165] on span "history_outlined Histórico" at bounding box center [90, 169] width 129 height 29
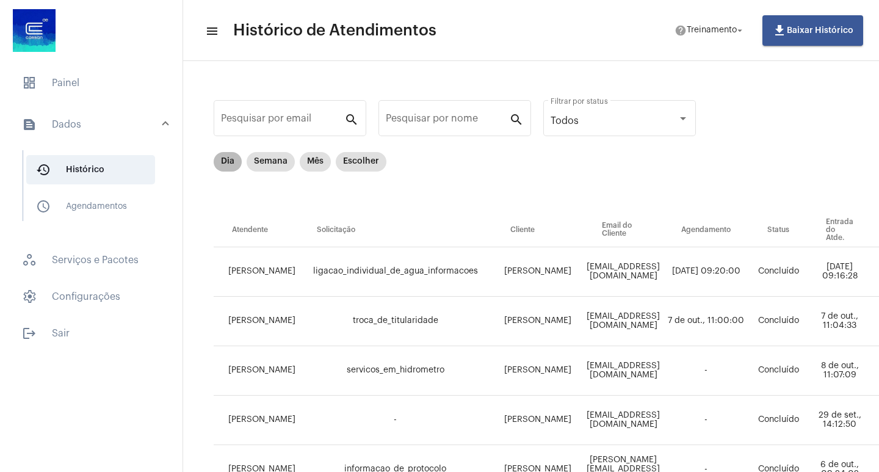
click at [224, 159] on mat-chip "Dia" at bounding box center [228, 162] width 28 height 20
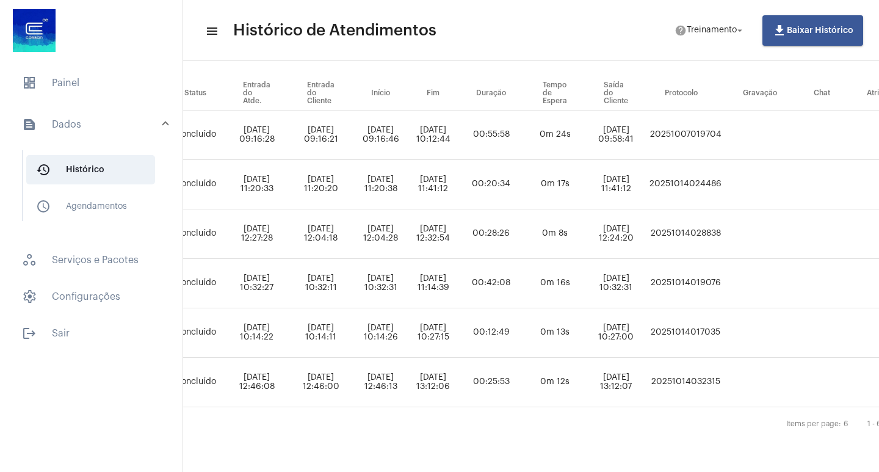
scroll to position [146, 544]
click at [704, 373] on td "20251014032315" at bounding box center [683, 382] width 78 height 49
copy td "20251014032315"
drag, startPoint x: 534, startPoint y: 462, endPoint x: 442, endPoint y: 473, distance: 92.9
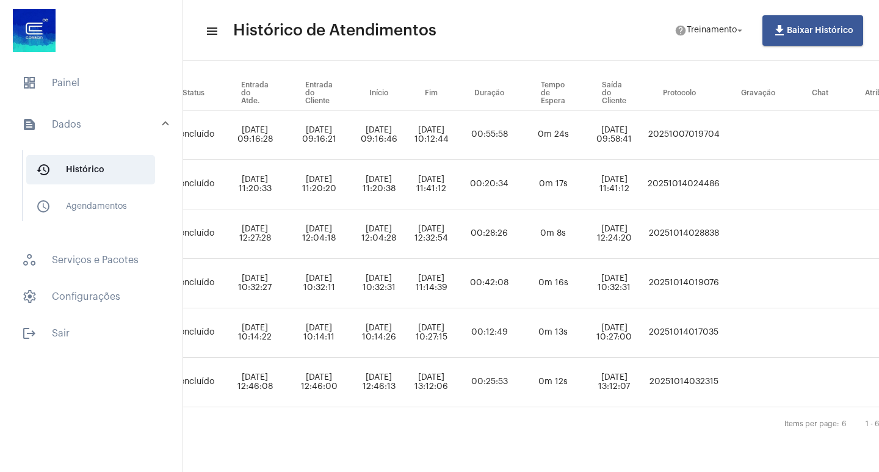
click at [442, 471] on html "dashboard Painel text_snippet_outlined Dados history_outlined Histórico schedul…" at bounding box center [439, 236] width 879 height 472
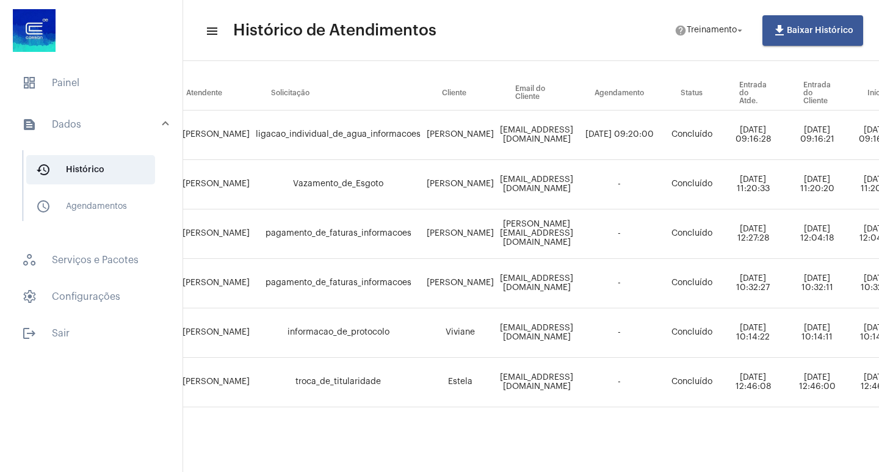
scroll to position [146, 0]
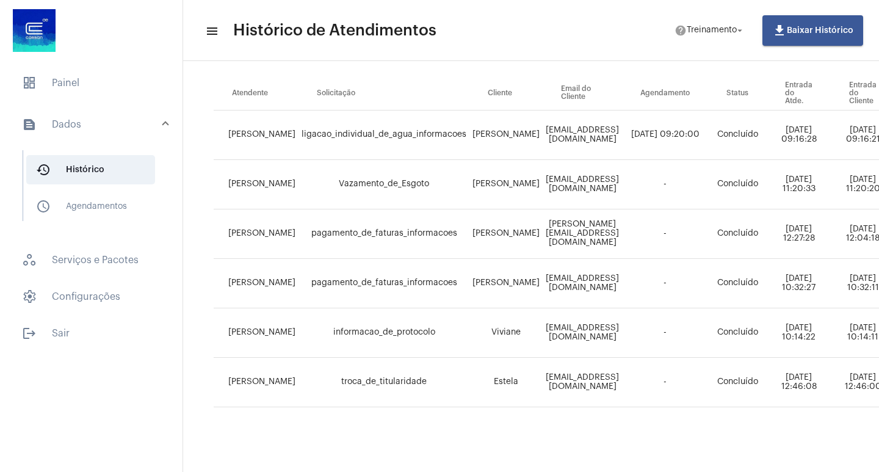
click at [195, 448] on div "Pesquisar por email search Pesquisar por nome search Todos Filtrar por status D…" at bounding box center [863, 198] width 1336 height 523
click at [76, 123] on mat-panel-title "text_snippet_outlined Dados" at bounding box center [92, 124] width 141 height 15
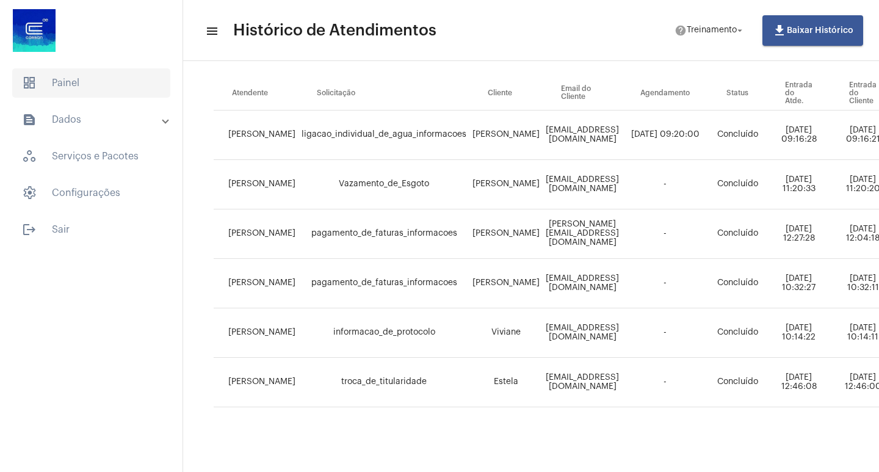
click at [85, 84] on span "dashboard Painel" at bounding box center [91, 82] width 158 height 29
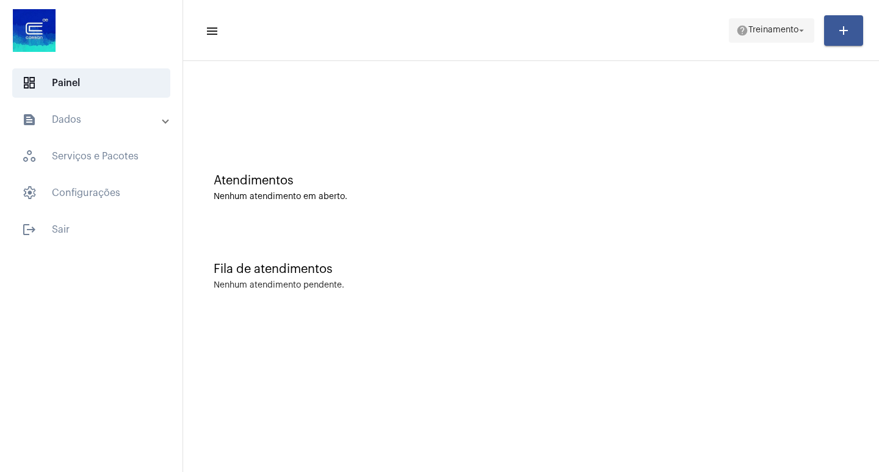
click at [768, 29] on span "Treinamento" at bounding box center [773, 30] width 50 height 9
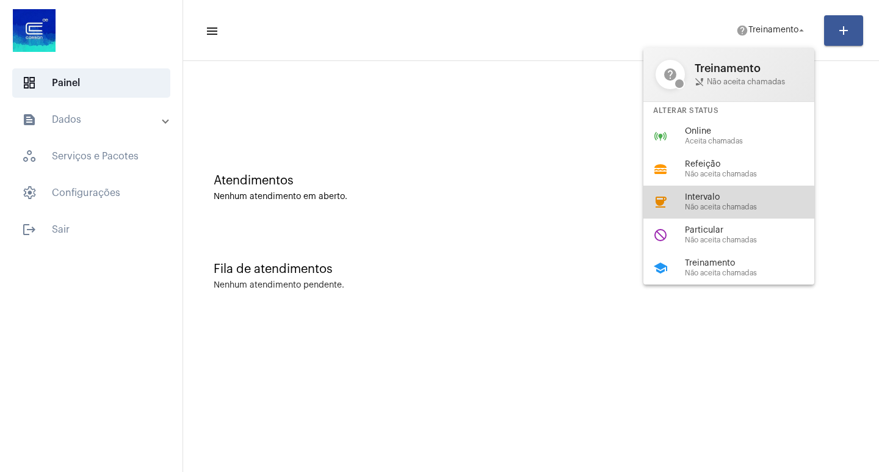
click at [715, 206] on span "Não aceita chamadas" at bounding box center [754, 207] width 139 height 8
